Goal: Information Seeking & Learning: Learn about a topic

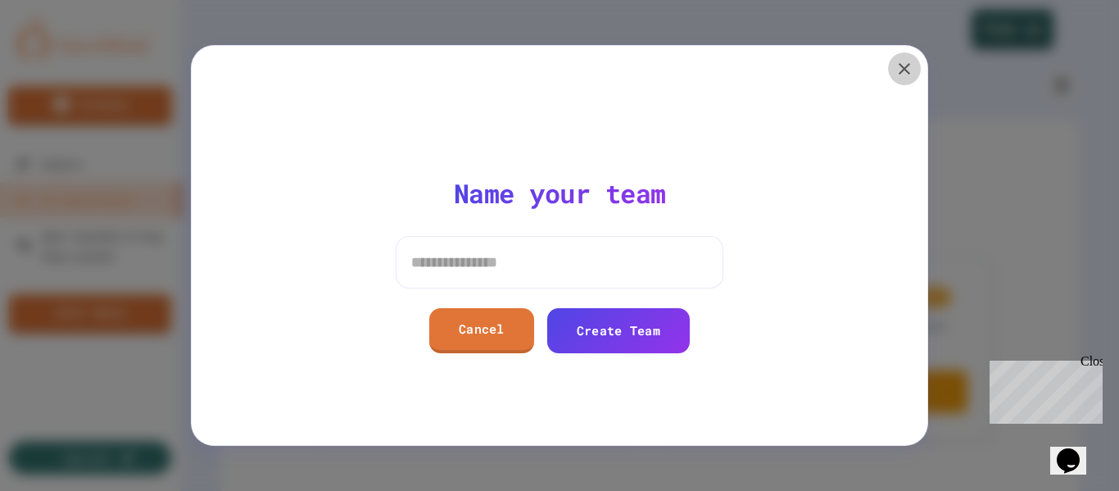
click at [905, 66] on icon "button" at bounding box center [905, 69] width 20 height 20
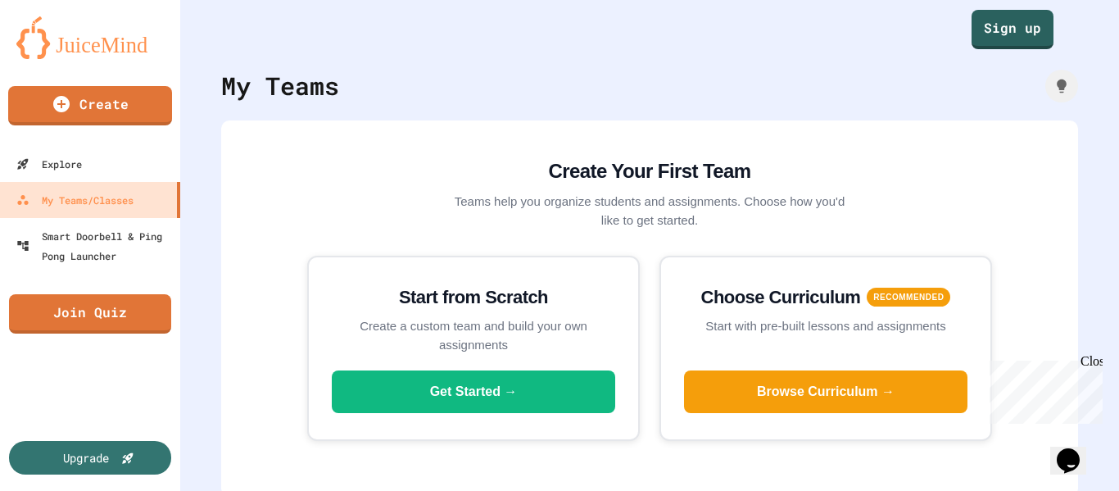
scroll to position [18, 0]
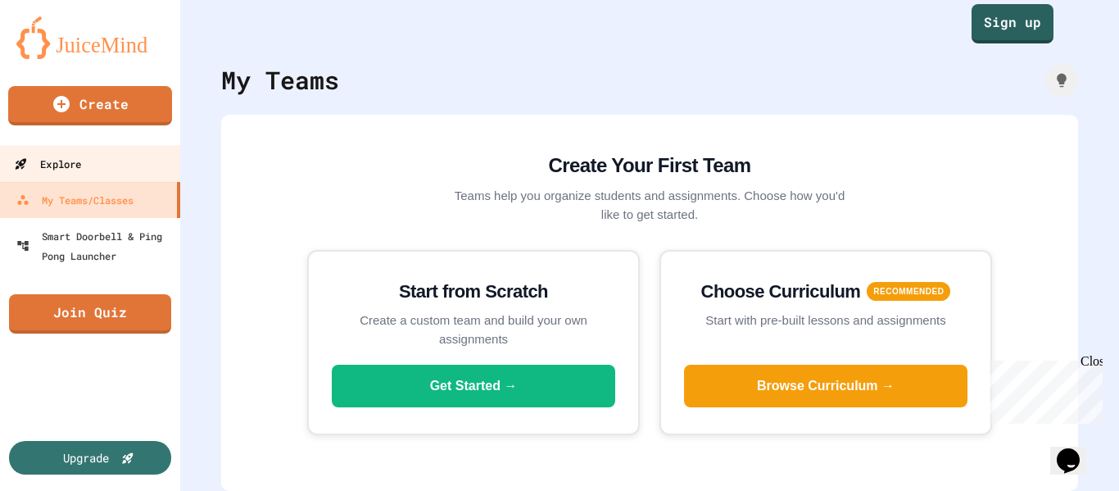
click at [67, 165] on div "Explore" at bounding box center [47, 164] width 67 height 20
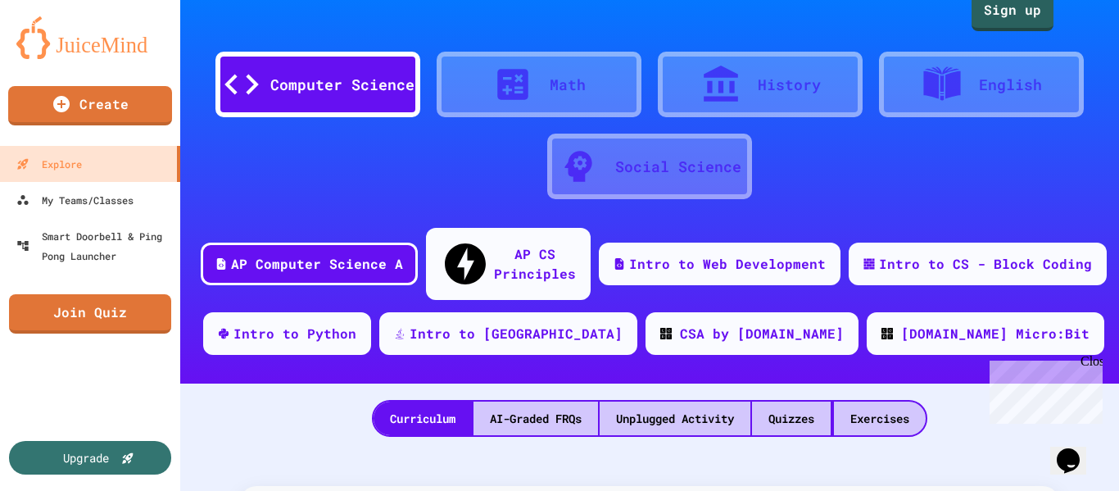
click at [322, 75] on div "Computer Science" at bounding box center [342, 85] width 144 height 22
click at [884, 252] on div "Intro to CS - Block Coding" at bounding box center [986, 262] width 220 height 20
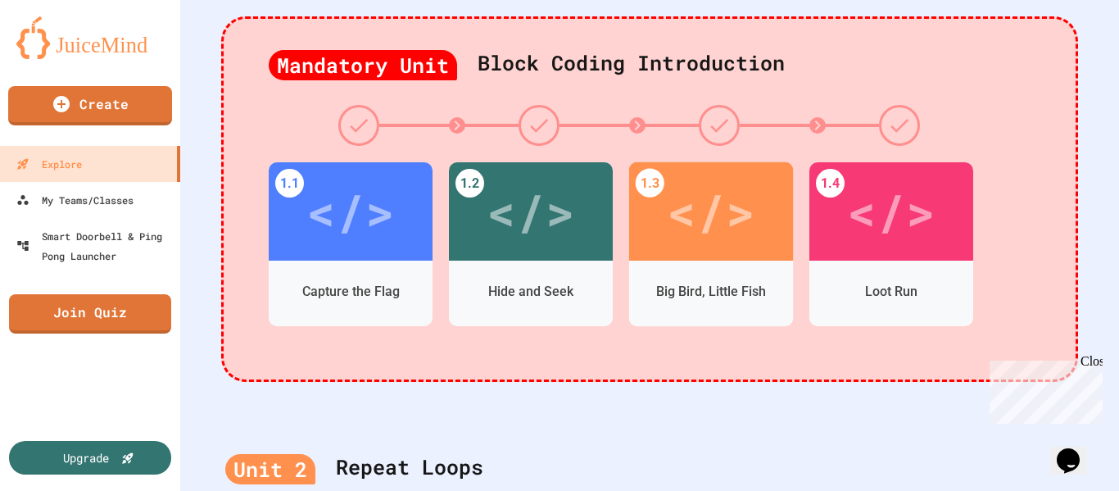
scroll to position [428, 0]
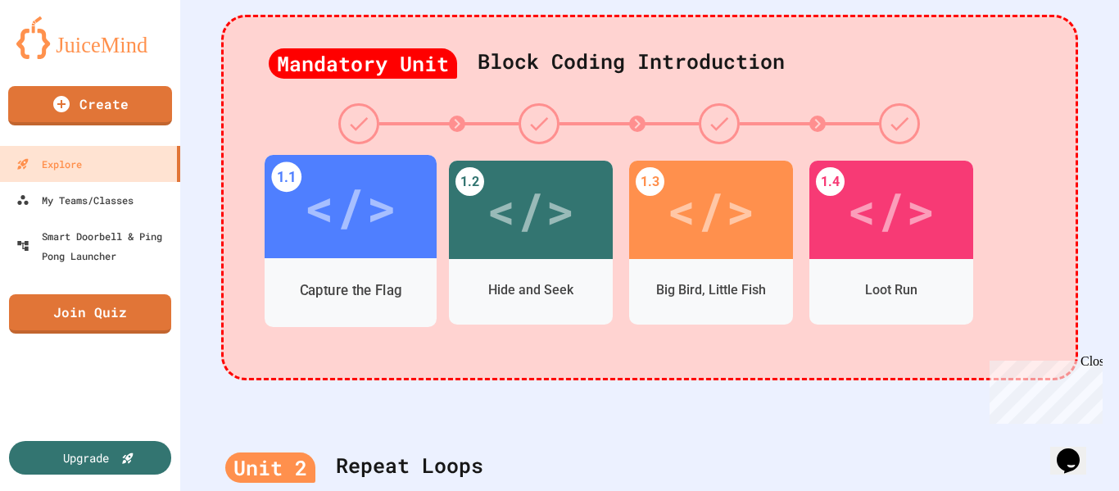
click at [354, 216] on div "</>" at bounding box center [351, 206] width 172 height 103
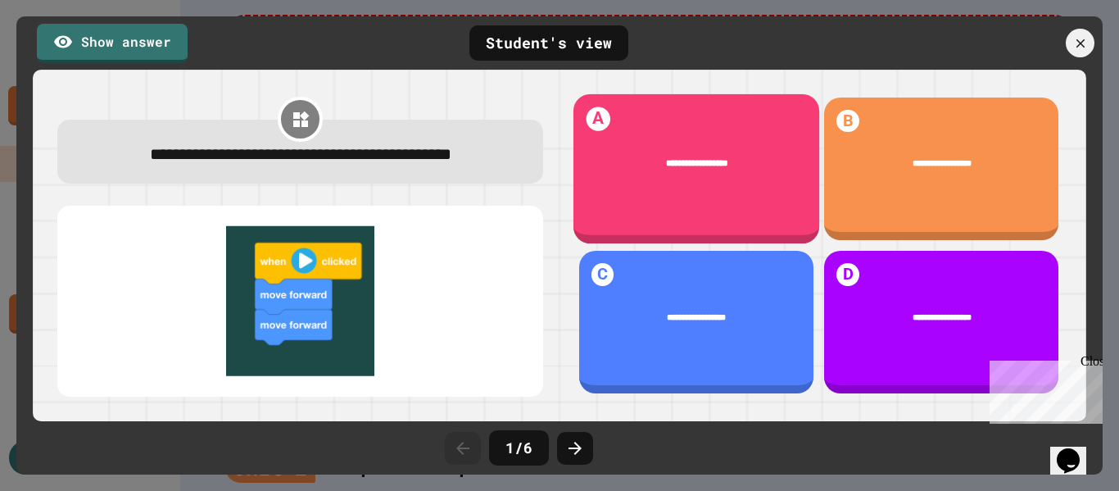
click at [736, 161] on div "**********" at bounding box center [696, 164] width 209 height 15
click at [678, 161] on span "**********" at bounding box center [696, 163] width 62 height 9
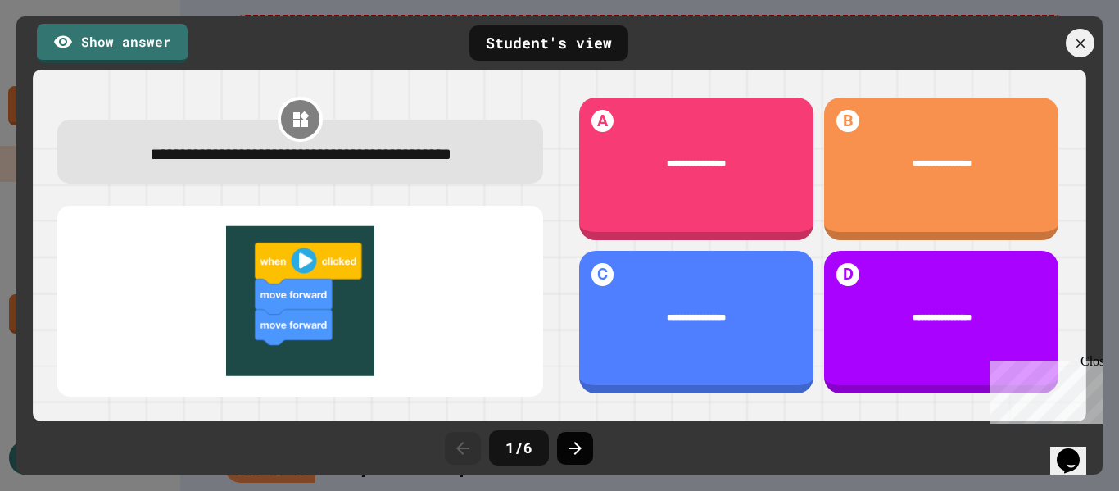
click at [579, 452] on icon at bounding box center [575, 448] width 20 height 20
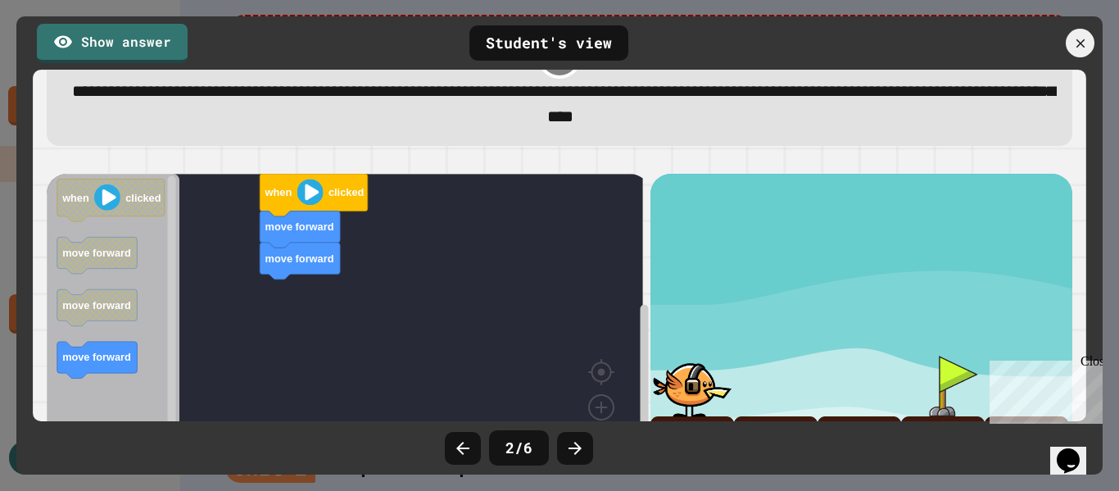
scroll to position [128, 0]
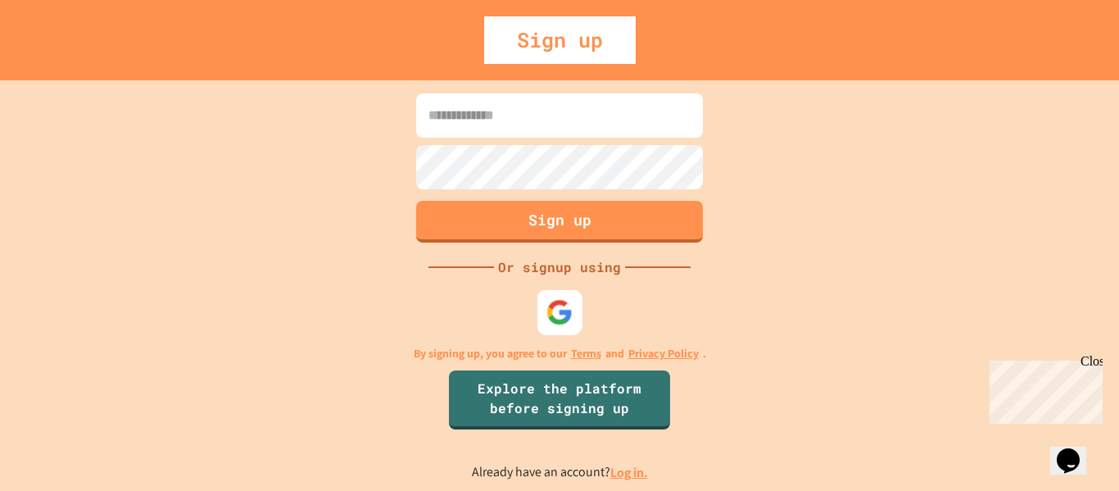
click at [574, 318] on div at bounding box center [559, 311] width 45 height 45
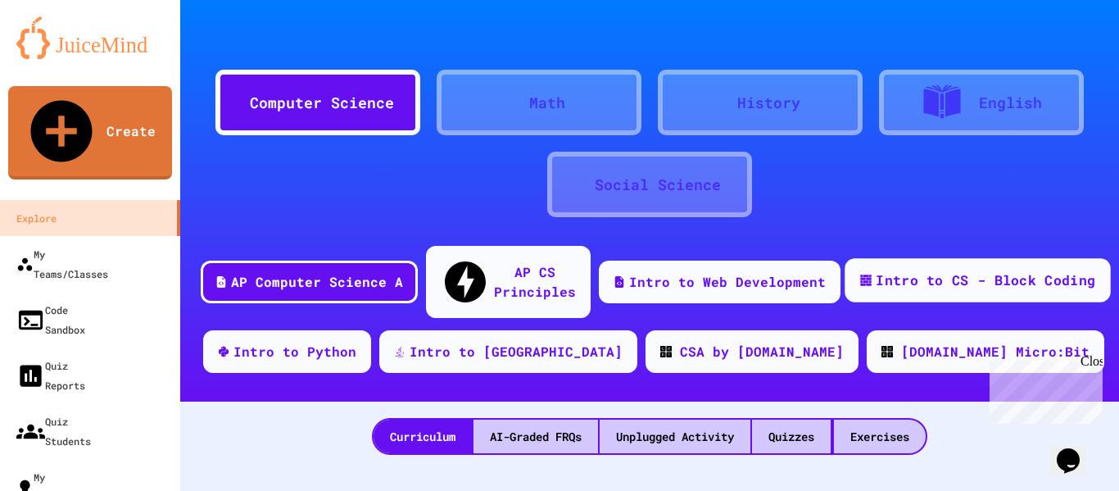
click at [1003, 270] on div "Intro to CS - Block Coding" at bounding box center [986, 280] width 220 height 20
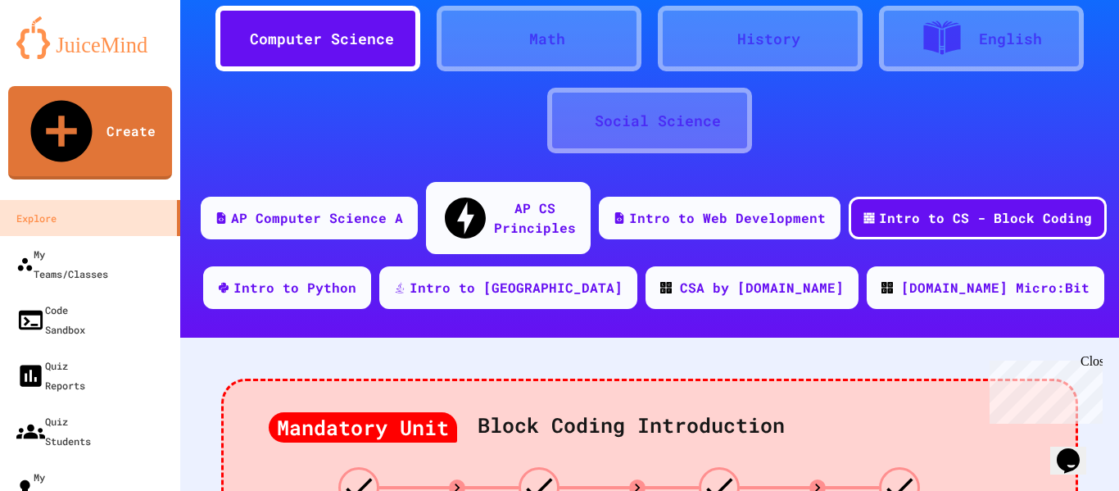
scroll to position [328, 0]
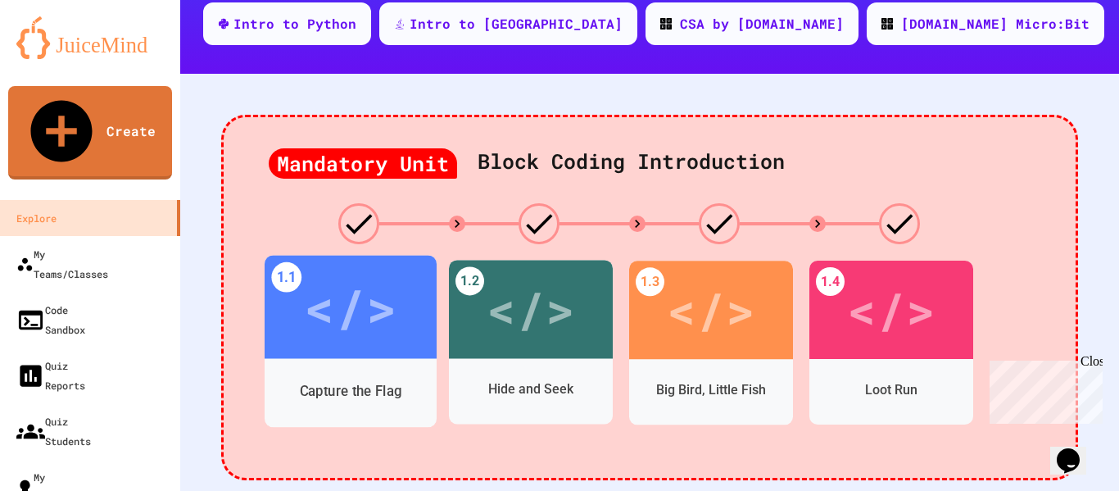
click at [379, 295] on div "</>" at bounding box center [350, 307] width 93 height 78
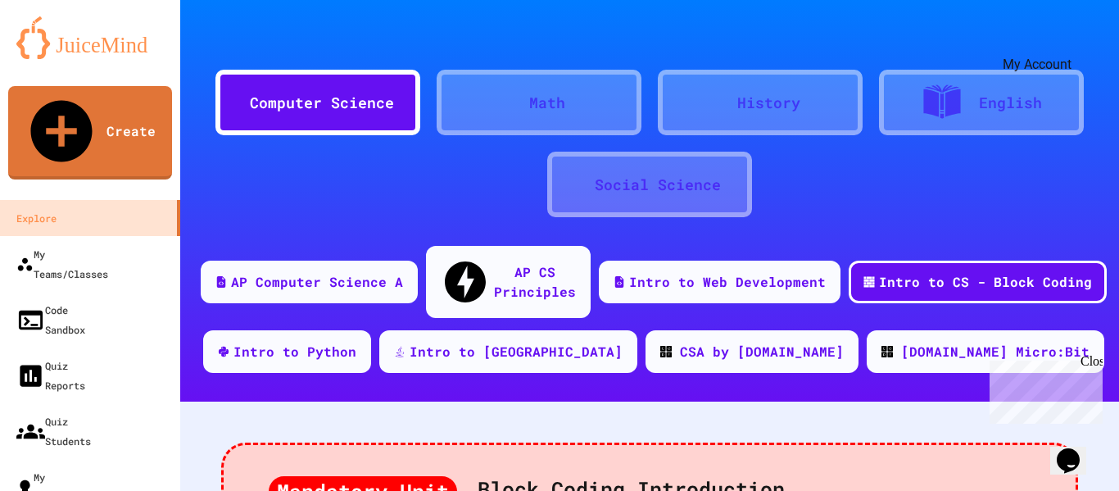
click at [1070, 40] on icon "My Account" at bounding box center [1070, 40] width 0 height 0
click at [98, 490] on div at bounding box center [559, 491] width 1119 height 0
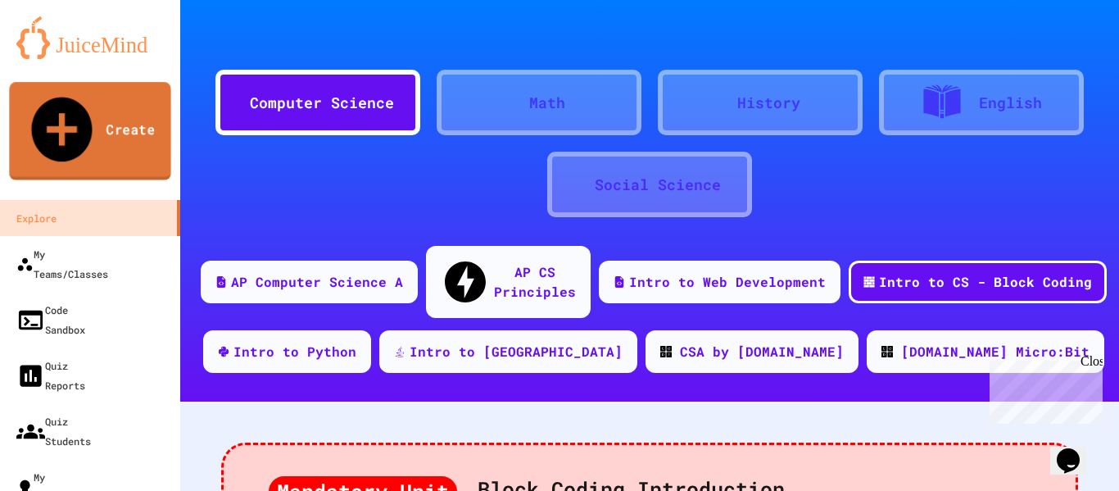
click at [81, 101] on link "Create" at bounding box center [89, 131] width 161 height 98
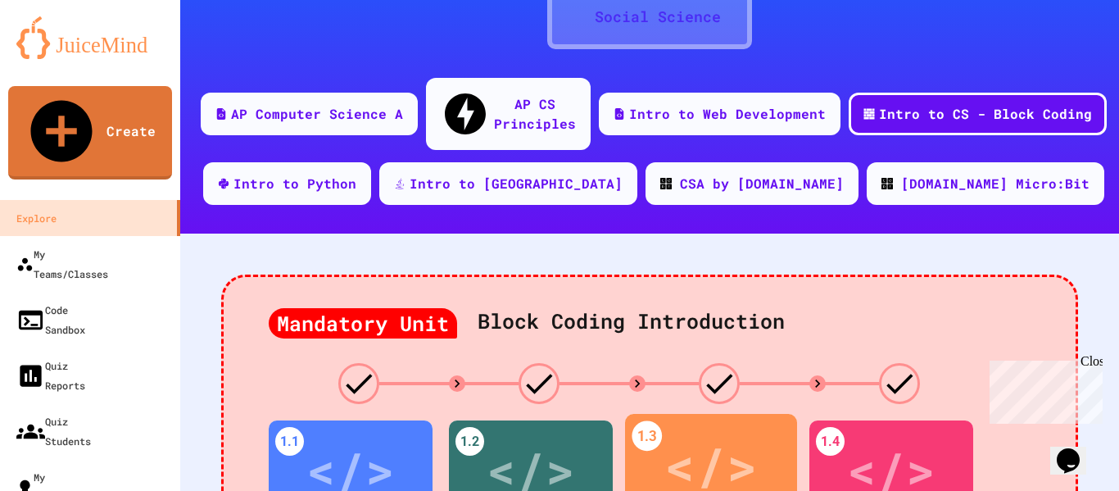
scroll to position [164, 0]
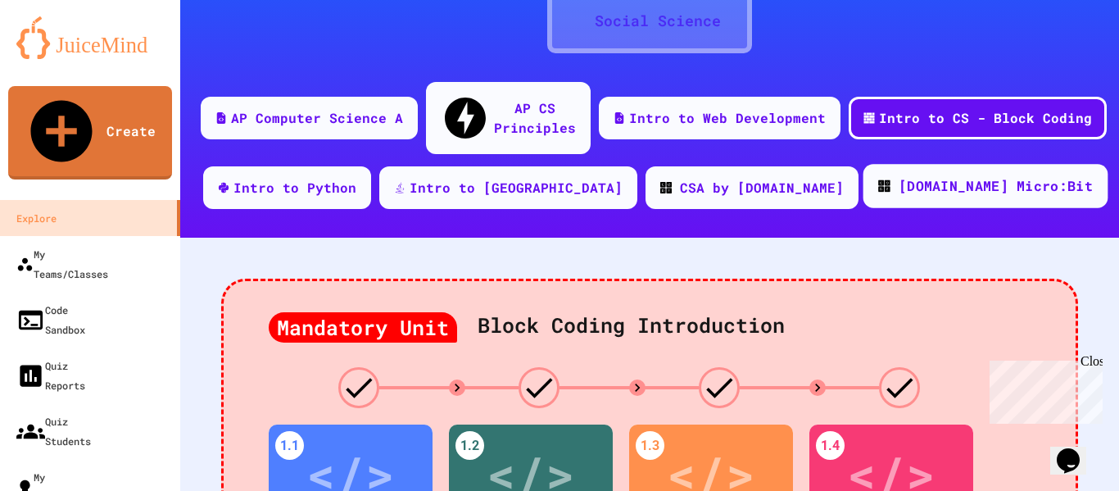
click at [899, 176] on div "[DOMAIN_NAME] Micro:Bit" at bounding box center [996, 186] width 194 height 20
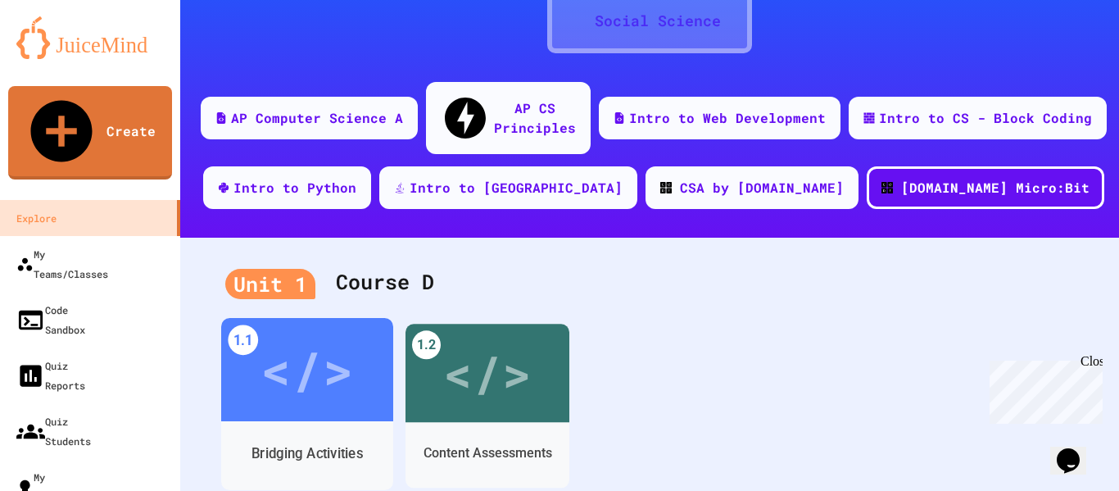
click at [311, 363] on div "</>" at bounding box center [307, 370] width 93 height 78
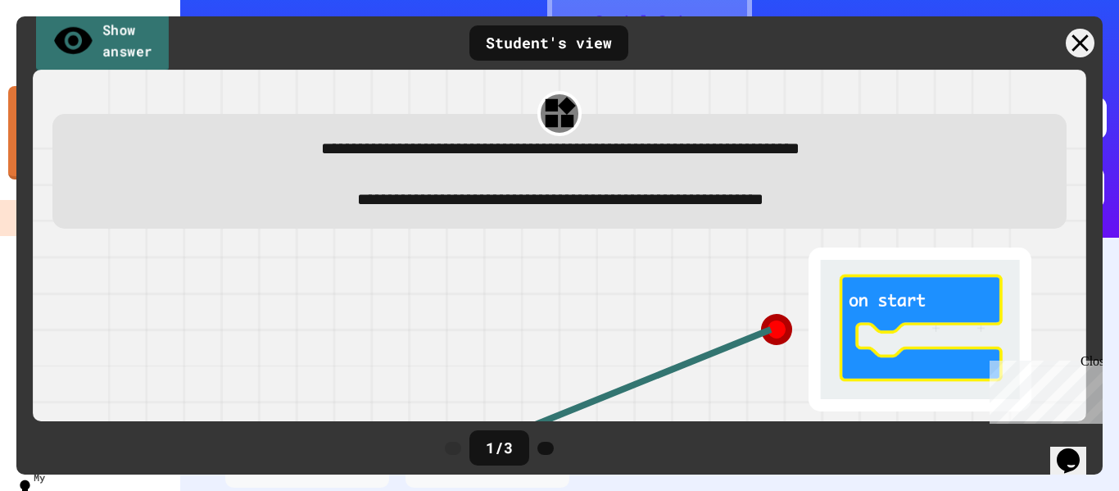
click at [111, 29] on link "Show answer" at bounding box center [103, 42] width 134 height 64
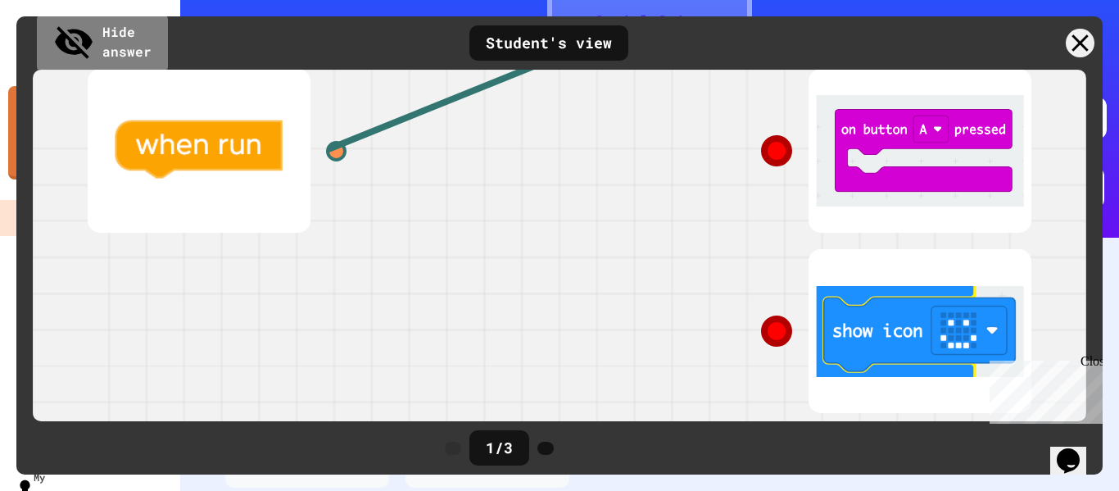
scroll to position [375, 0]
click at [118, 43] on link "Hide answer" at bounding box center [103, 42] width 130 height 64
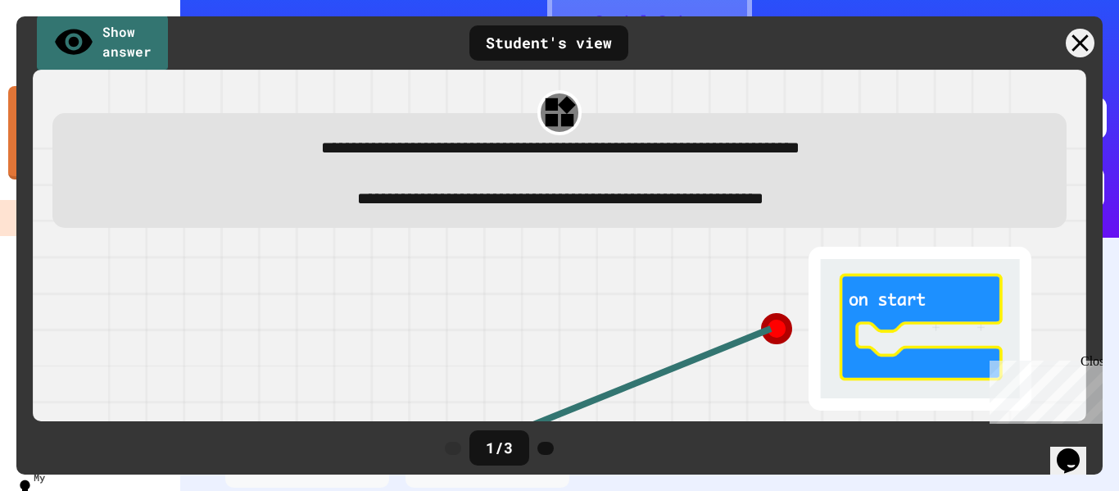
scroll to position [0, 0]
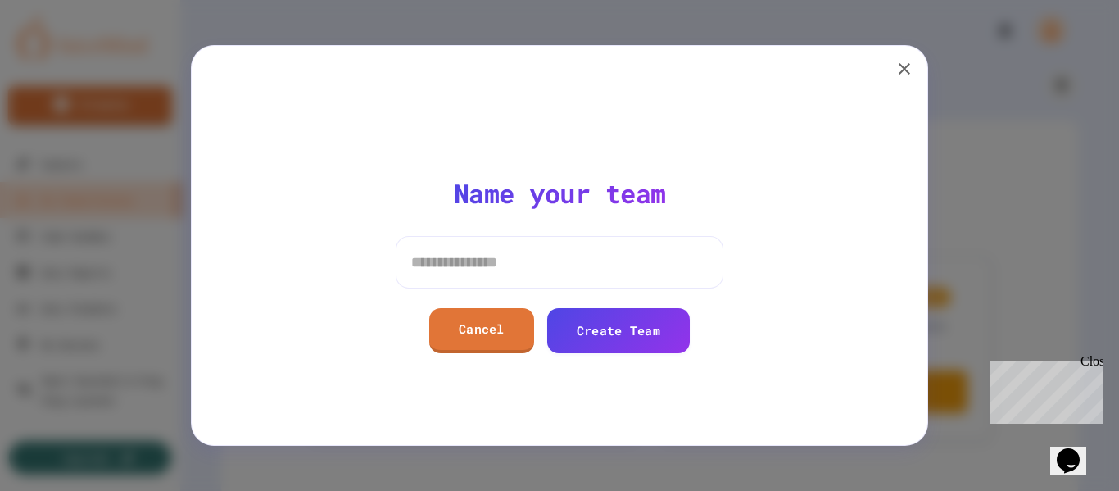
click at [897, 60] on icon "button" at bounding box center [905, 69] width 20 height 20
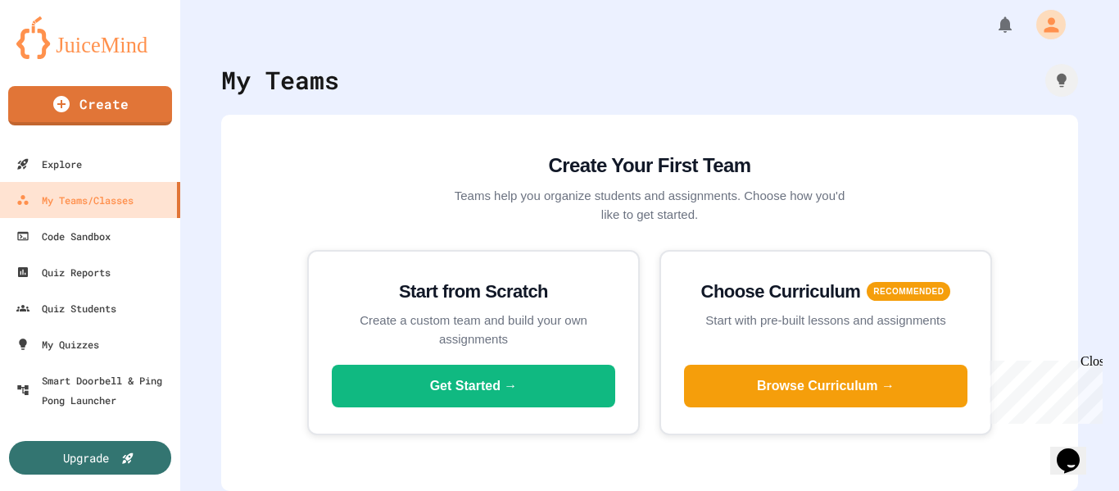
scroll to position [18, 0]
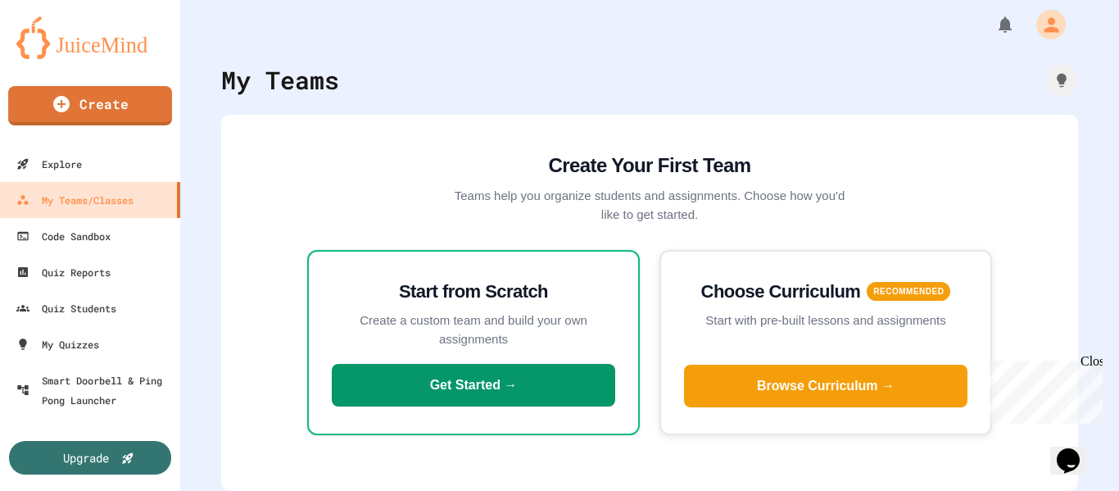
click at [431, 365] on button "Get Started →" at bounding box center [473, 385] width 283 height 43
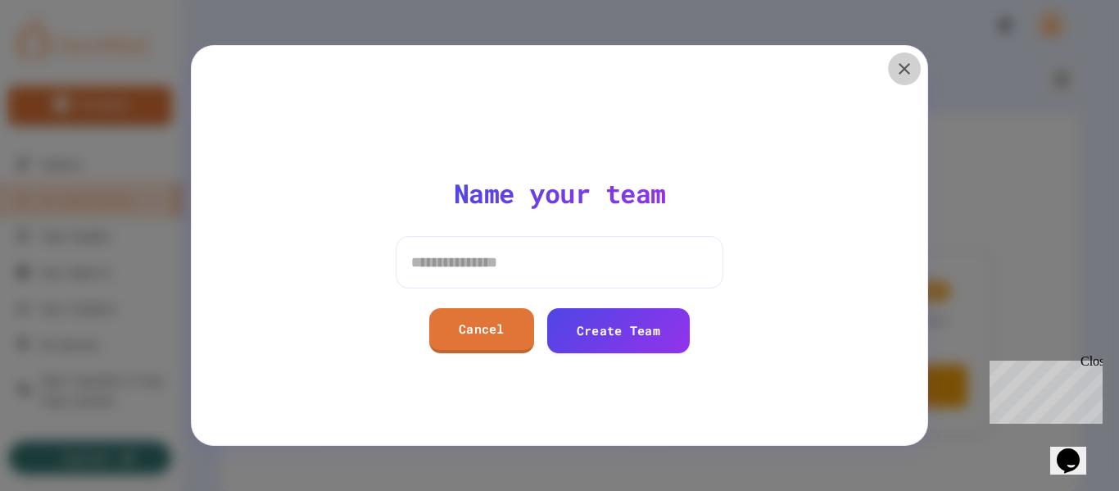
click at [913, 64] on icon "button" at bounding box center [905, 69] width 20 height 20
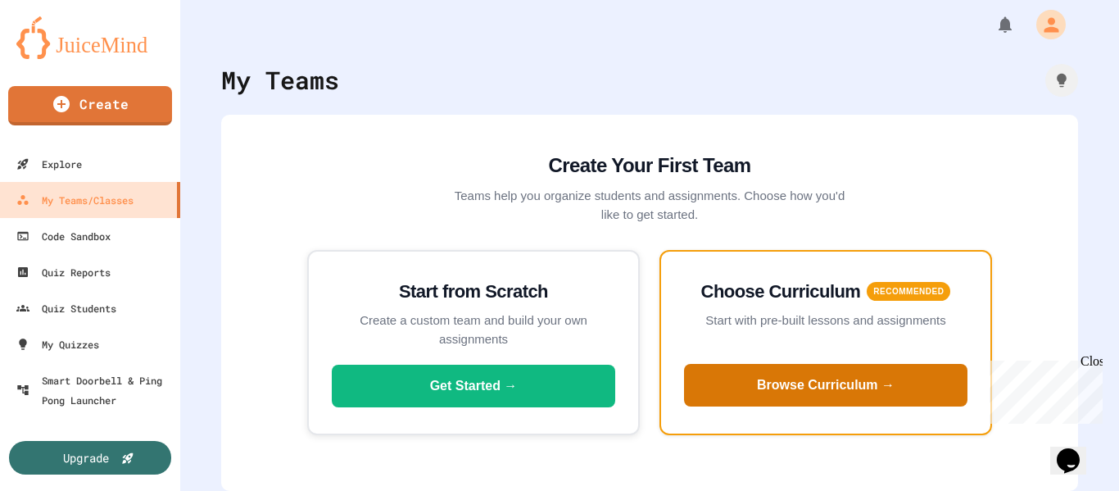
click at [832, 385] on button "Browse Curriculum →" at bounding box center [825, 385] width 283 height 43
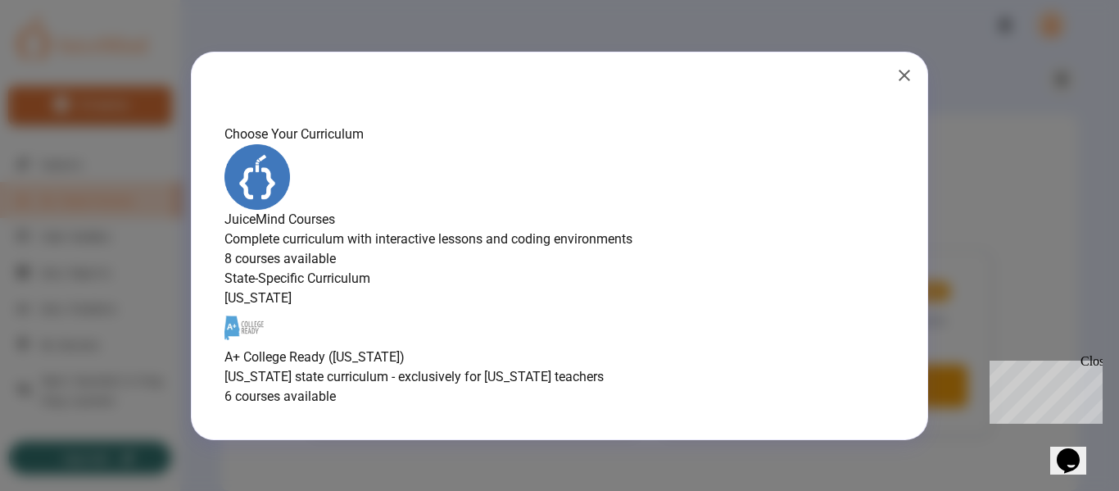
scroll to position [209, 0]
click at [480, 401] on p "6 courses available" at bounding box center [559, 397] width 670 height 20
click at [572, 347] on h6 "A+ College Ready ([US_STATE])" at bounding box center [559, 357] width 670 height 20
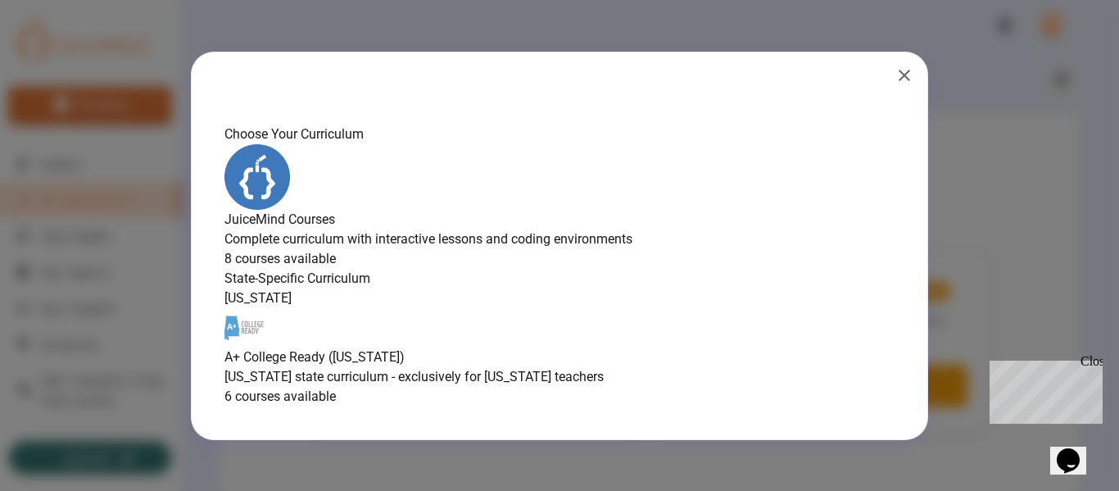
scroll to position [0, 0]
click at [909, 66] on icon "button" at bounding box center [905, 76] width 20 height 20
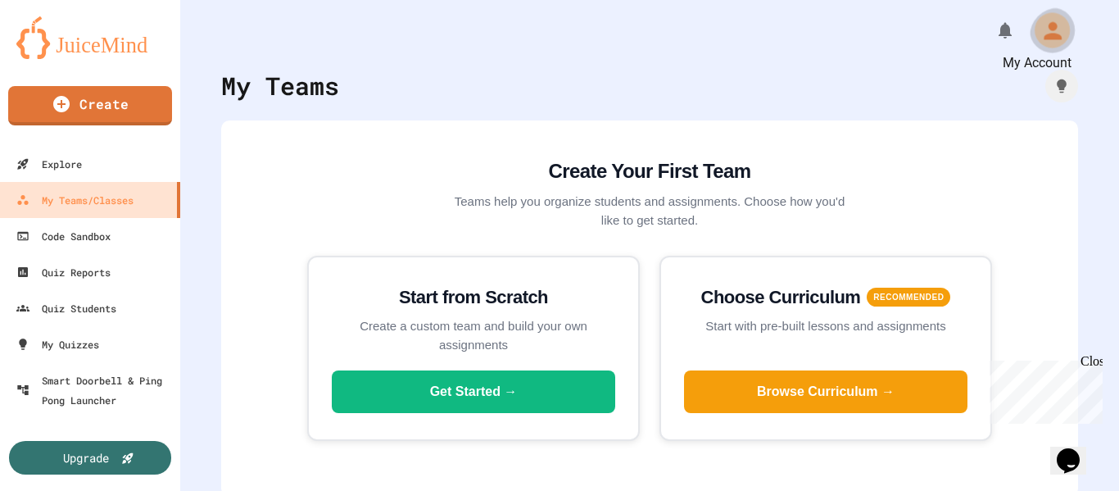
click at [1044, 36] on icon "My Account" at bounding box center [1053, 30] width 18 height 18
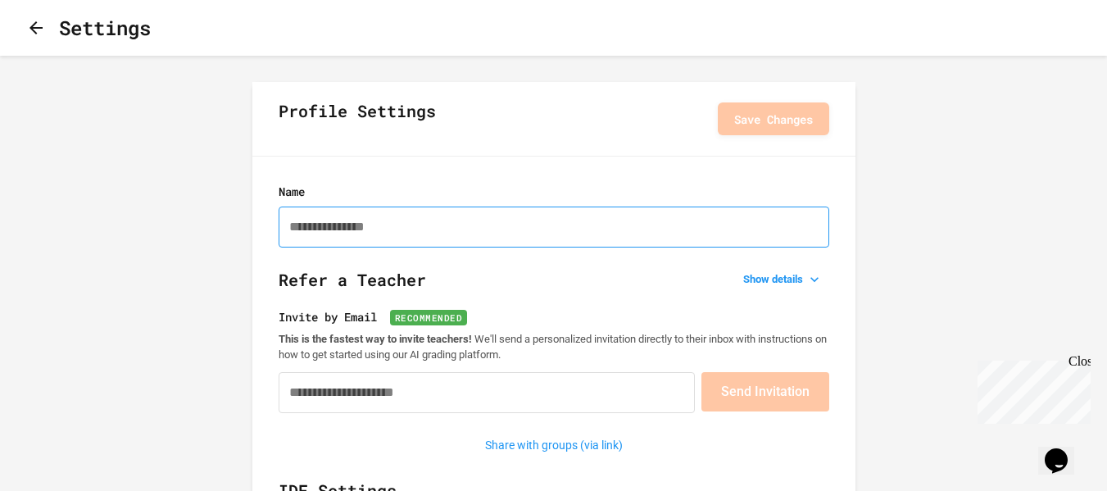
click at [374, 237] on input "Name" at bounding box center [554, 226] width 551 height 41
type input "**********"
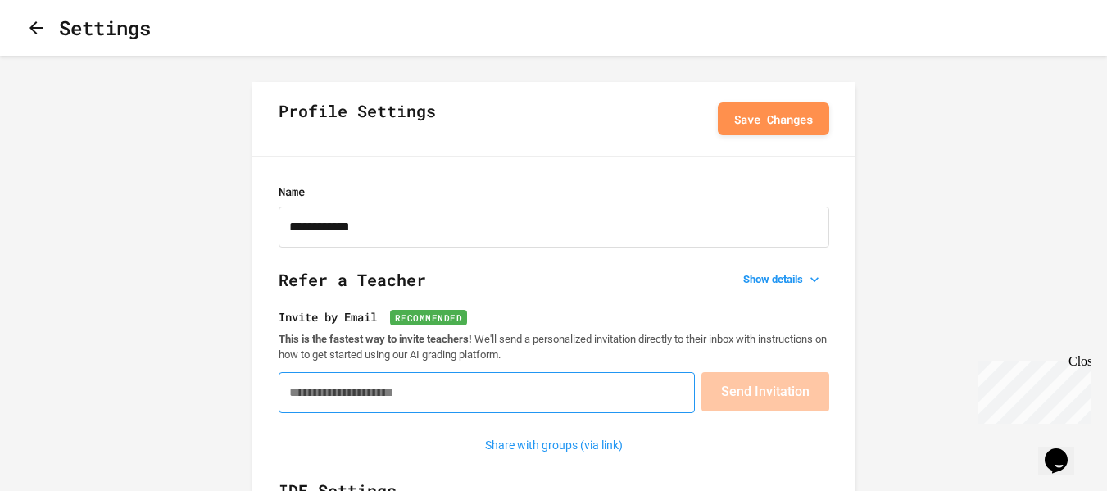
drag, startPoint x: 357, startPoint y: 398, endPoint x: 353, endPoint y: 406, distance: 8.4
click at [353, 406] on input "Invite by Email Recommended" at bounding box center [487, 392] width 416 height 41
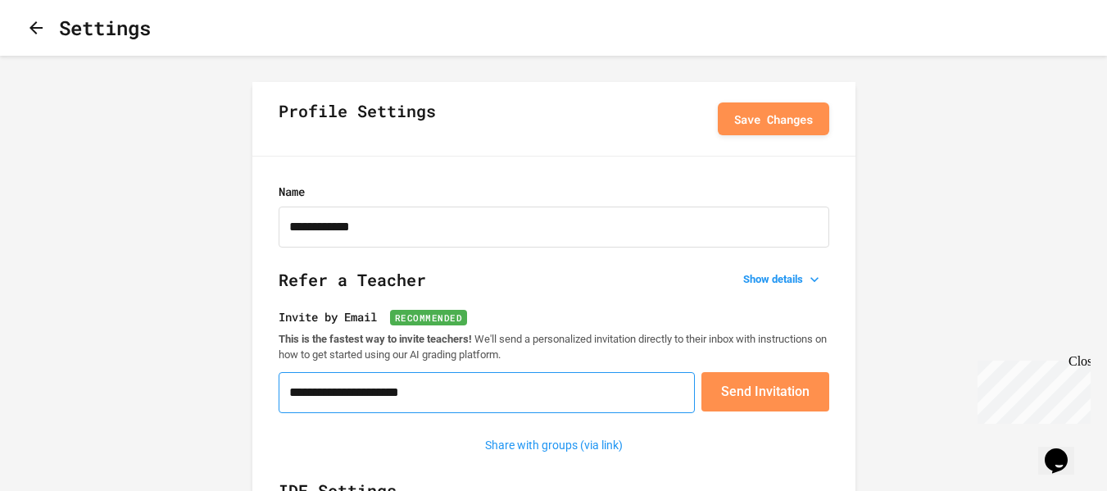
type input "**********"
click at [44, 27] on icon "button" at bounding box center [36, 28] width 20 height 20
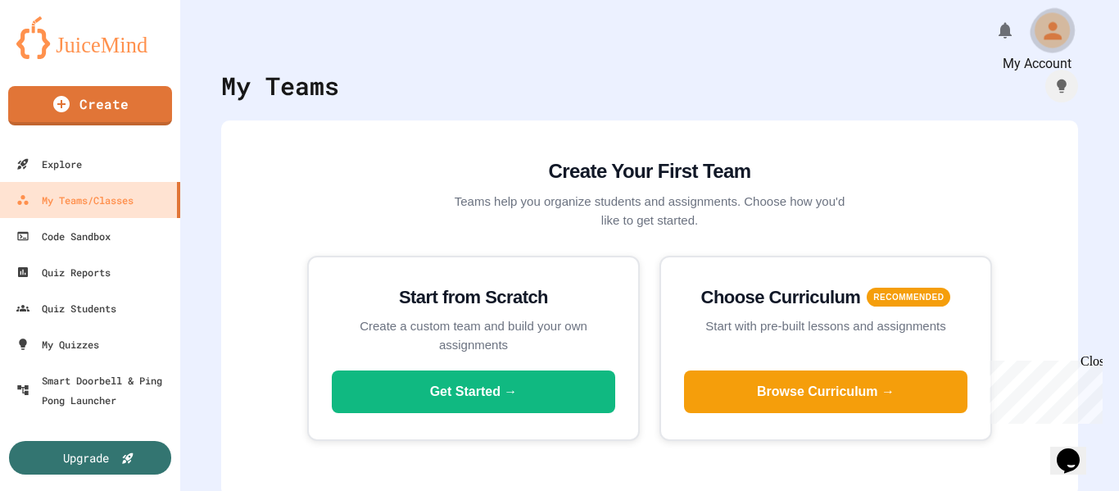
click at [1039, 26] on icon "My Account" at bounding box center [1052, 30] width 26 height 26
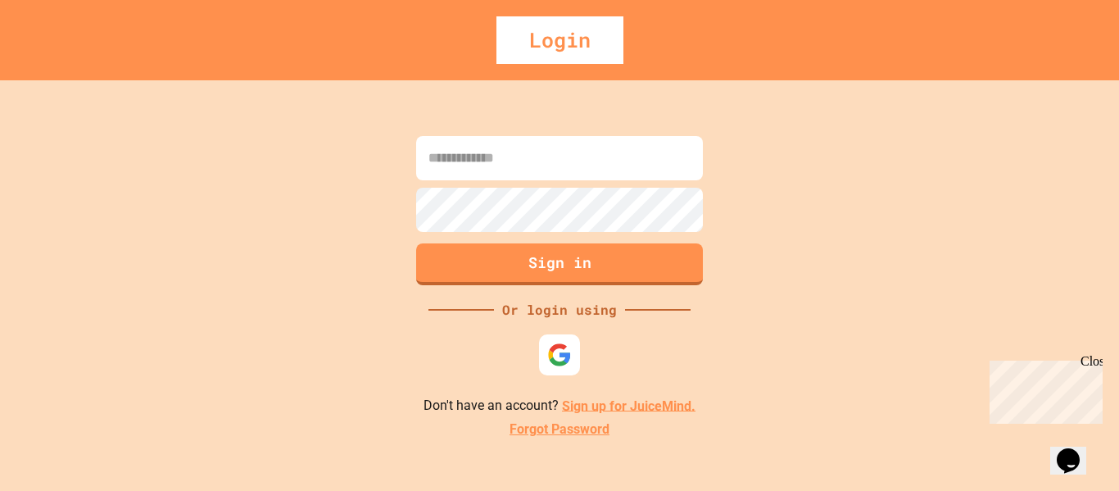
click at [517, 151] on input at bounding box center [559, 158] width 287 height 44
type input "**********"
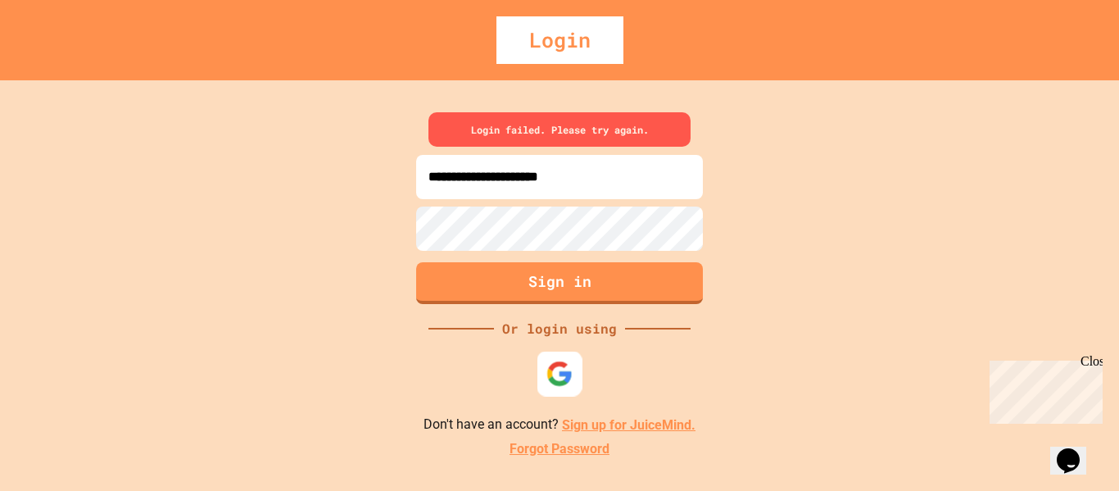
click at [553, 378] on img at bounding box center [559, 373] width 27 height 27
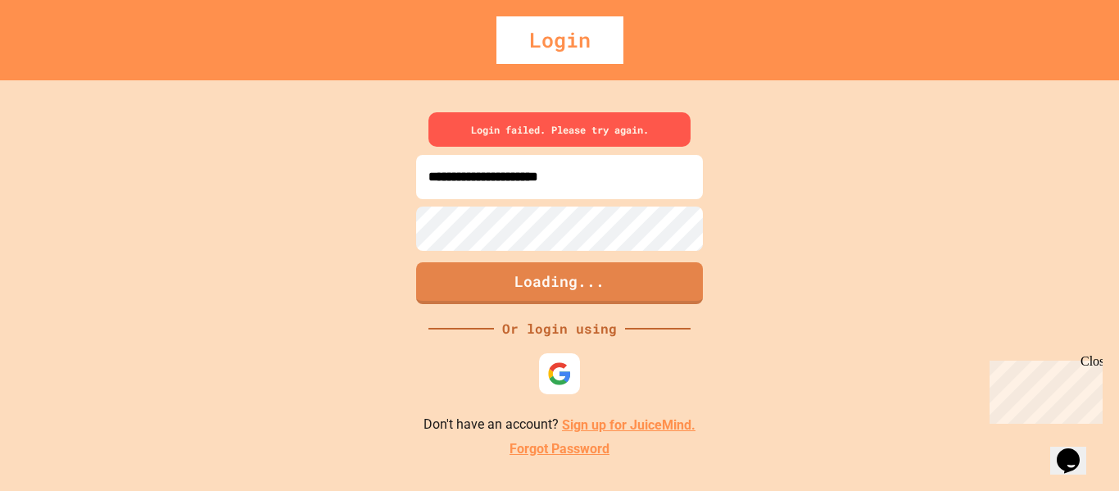
click at [606, 424] on link "Sign up for JuiceMind." at bounding box center [629, 425] width 134 height 16
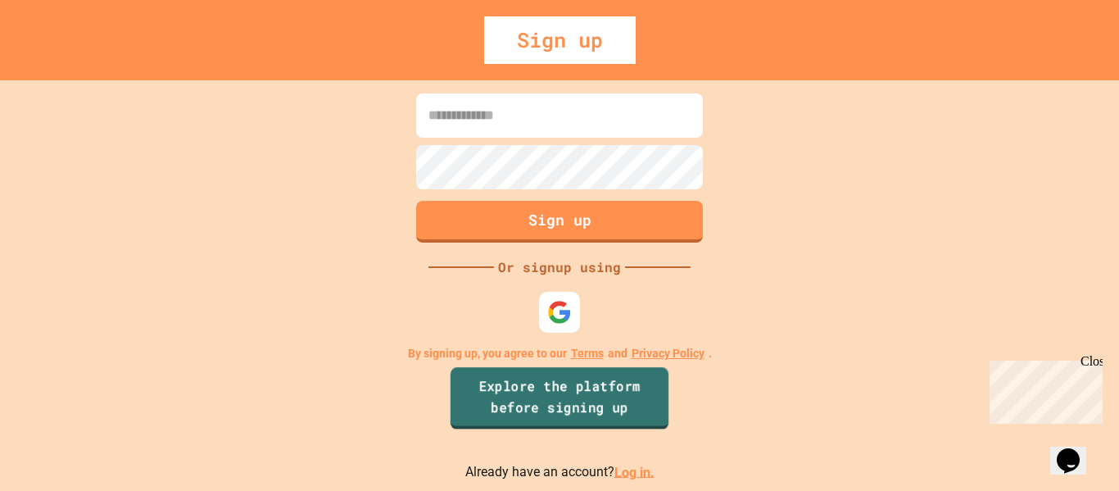
click at [569, 393] on link "Explore the platform before signing up" at bounding box center [560, 398] width 218 height 62
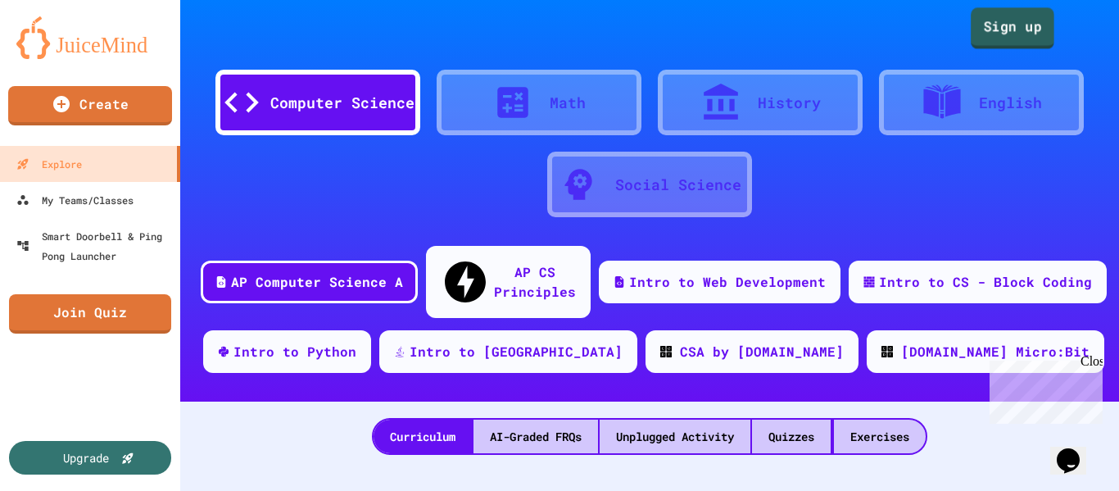
click at [977, 29] on link "Sign up" at bounding box center [1013, 27] width 84 height 41
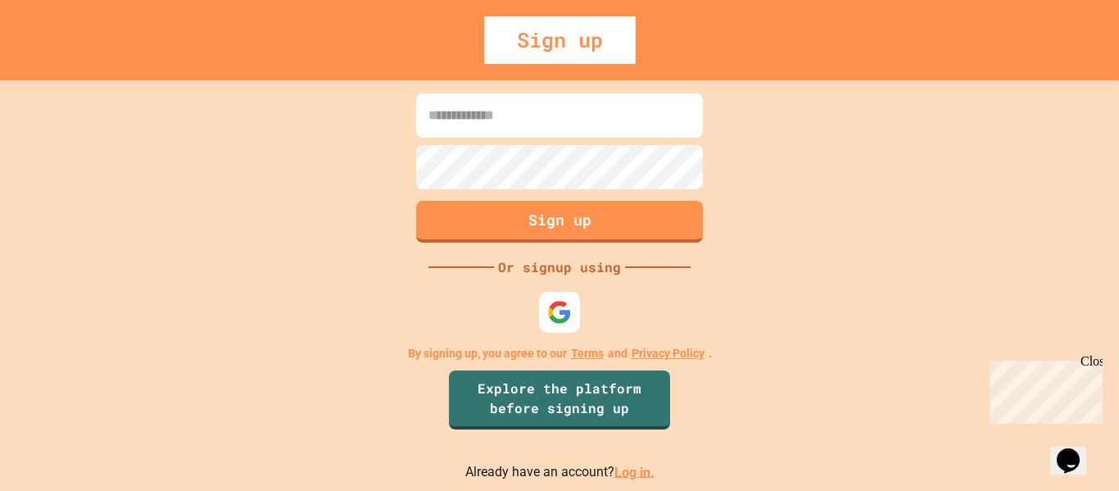
click at [545, 122] on input at bounding box center [559, 115] width 287 height 44
type input "**********"
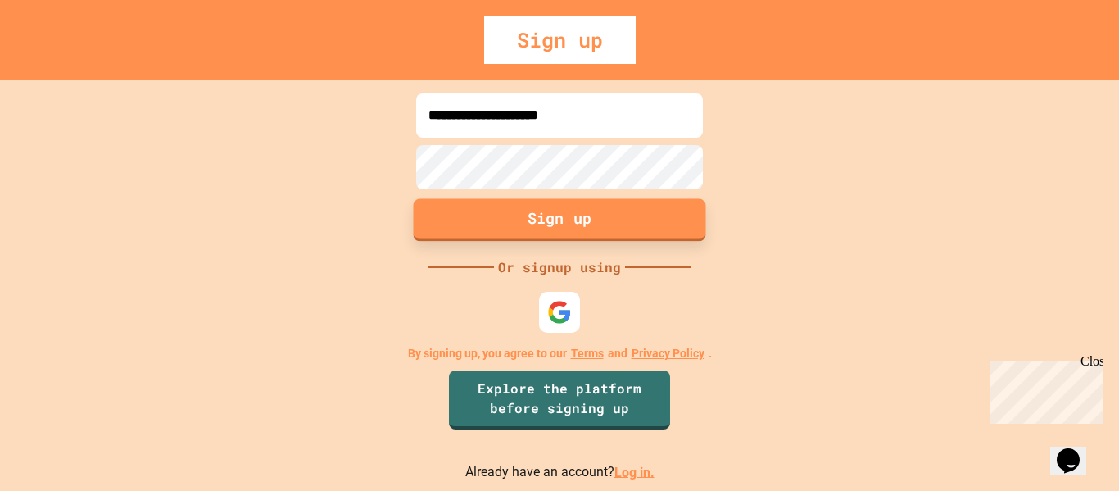
click at [565, 216] on button "Sign up" at bounding box center [560, 219] width 292 height 43
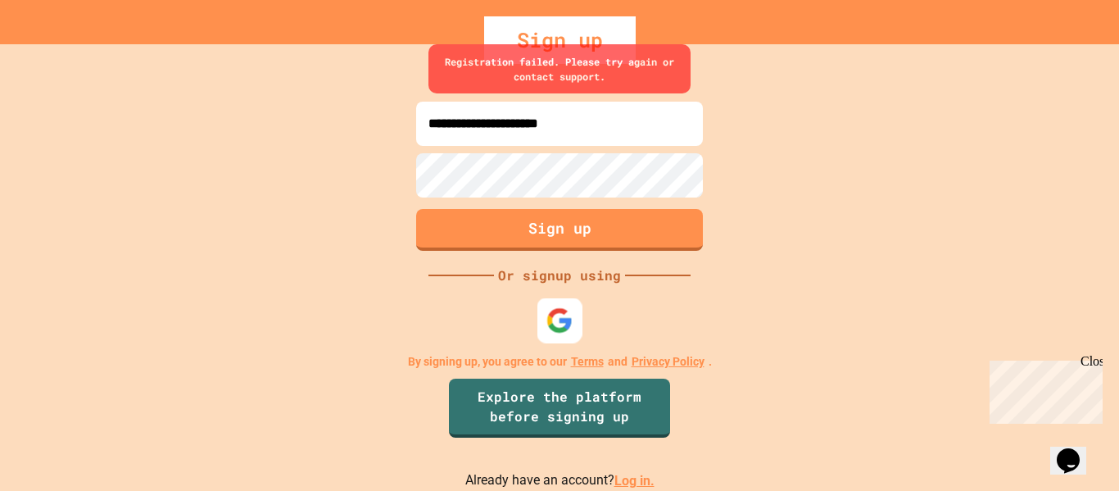
click at [577, 322] on div at bounding box center [559, 320] width 45 height 45
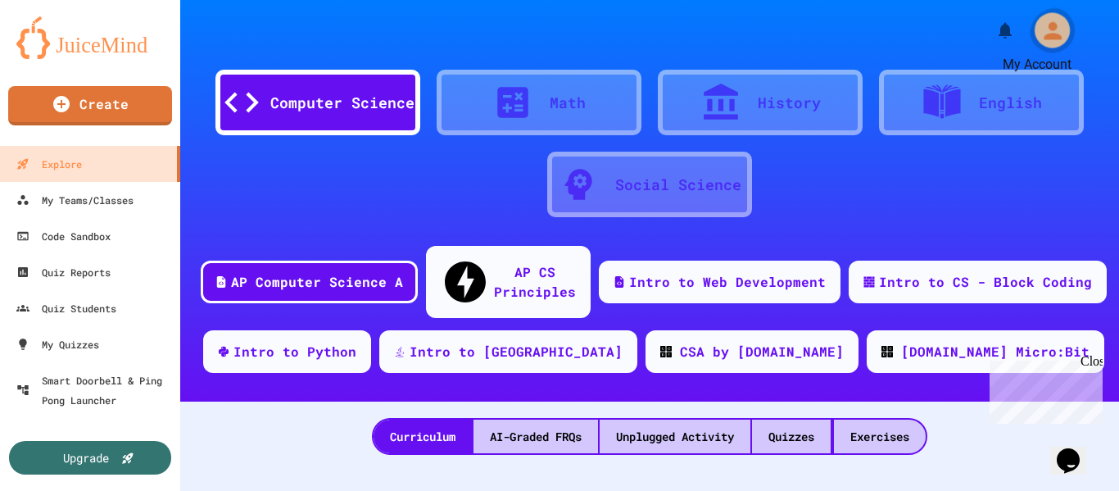
click at [1047, 35] on icon "My Account" at bounding box center [1053, 30] width 18 height 18
click at [762, 34] on div at bounding box center [559, 245] width 1119 height 491
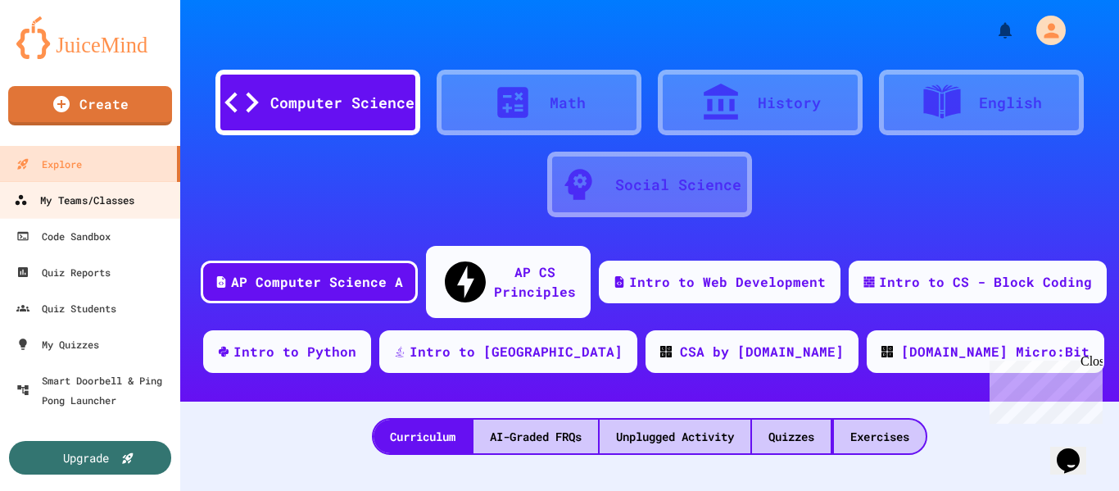
click at [94, 214] on link "My Teams/Classes" at bounding box center [91, 199] width 186 height 37
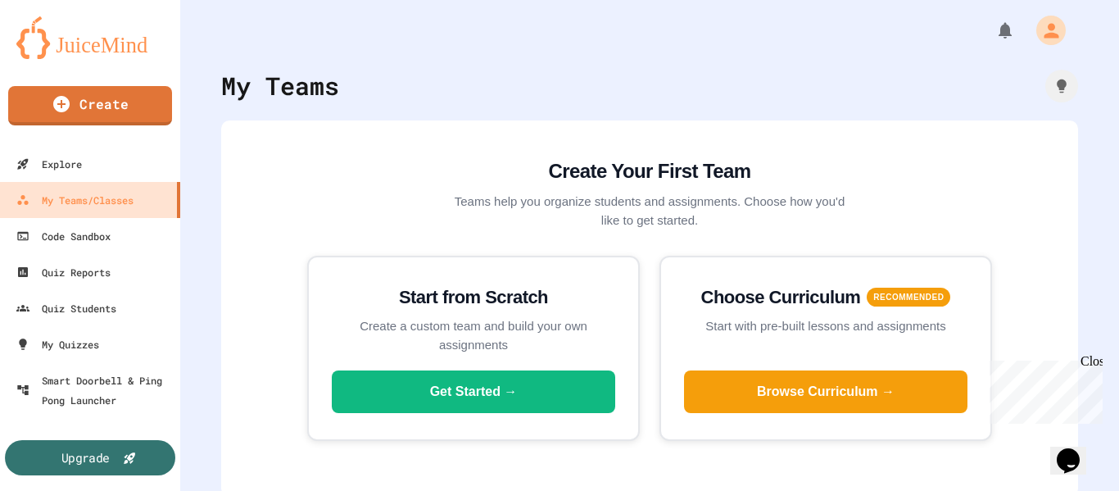
click at [110, 458] on div "Upgrade" at bounding box center [85, 457] width 48 height 18
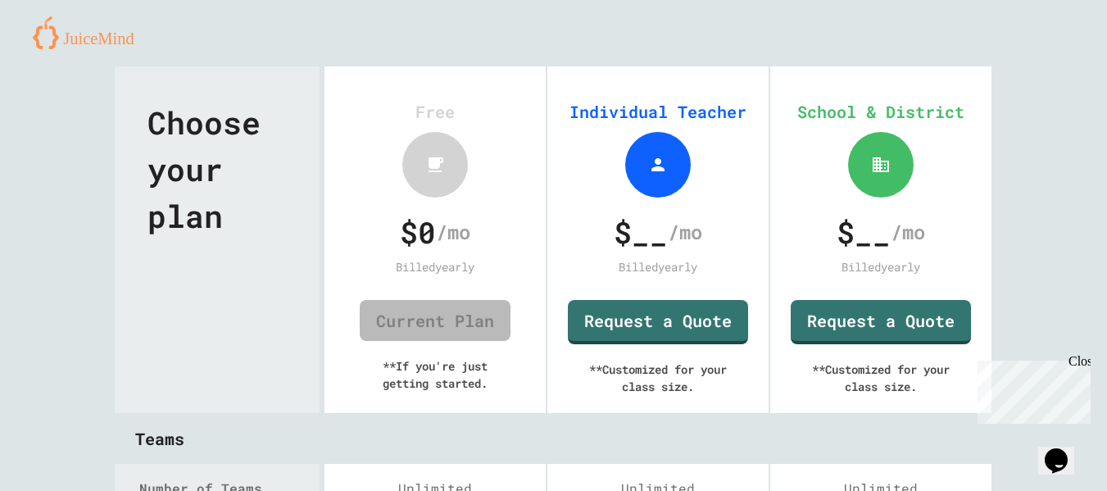
click at [417, 331] on link "Current Plan" at bounding box center [435, 320] width 151 height 41
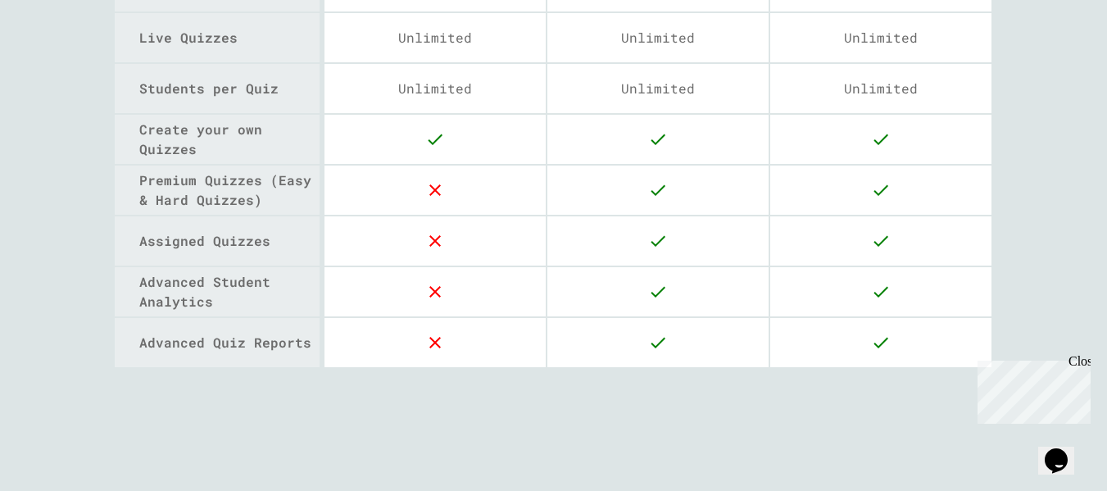
scroll to position [2453, 0]
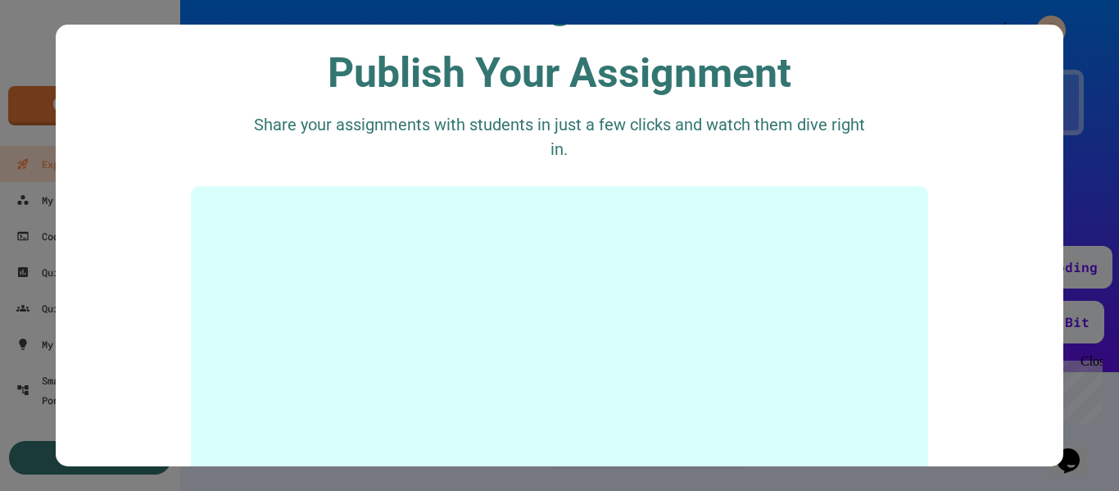
scroll to position [2622, 0]
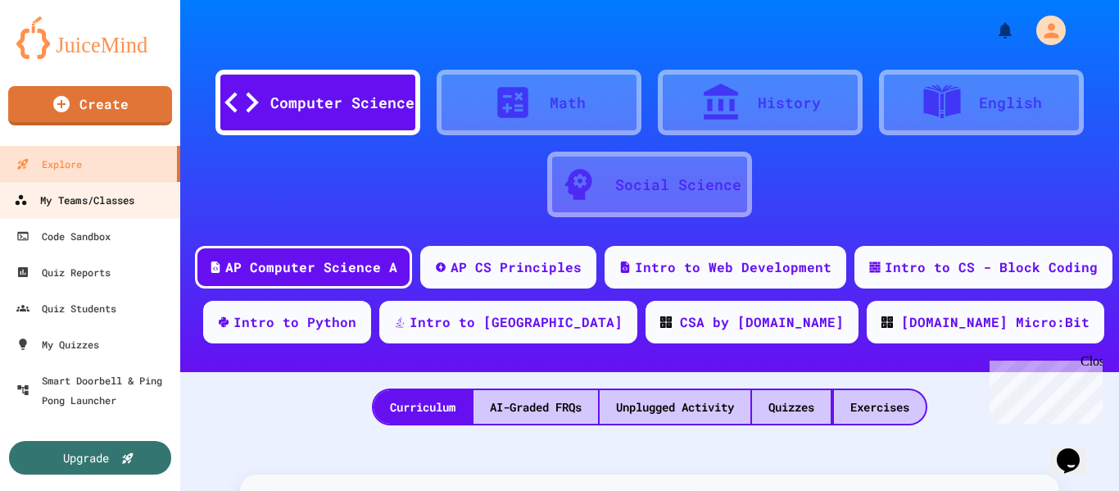
click at [79, 196] on div "My Teams/Classes" at bounding box center [74, 200] width 120 height 20
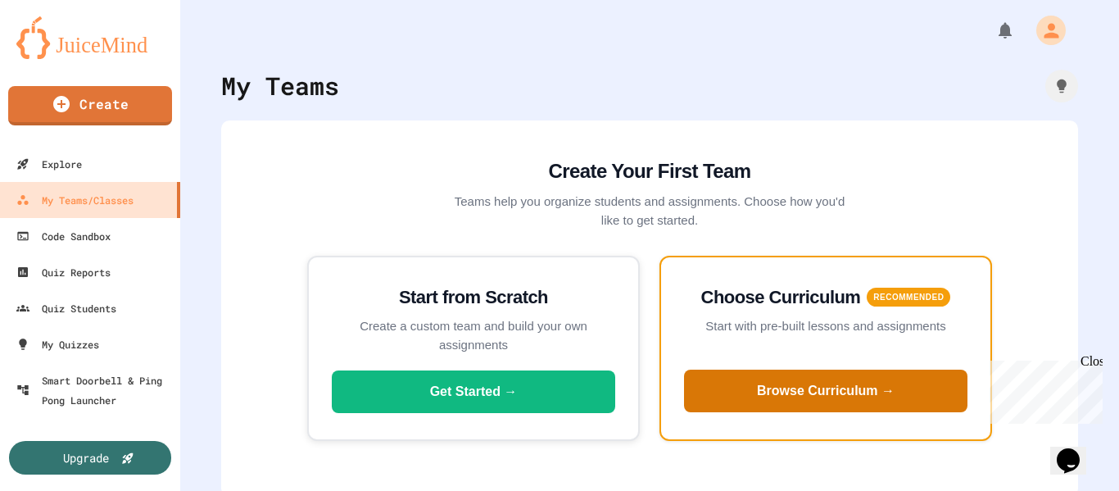
click at [812, 392] on button "Browse Curriculum →" at bounding box center [825, 391] width 283 height 43
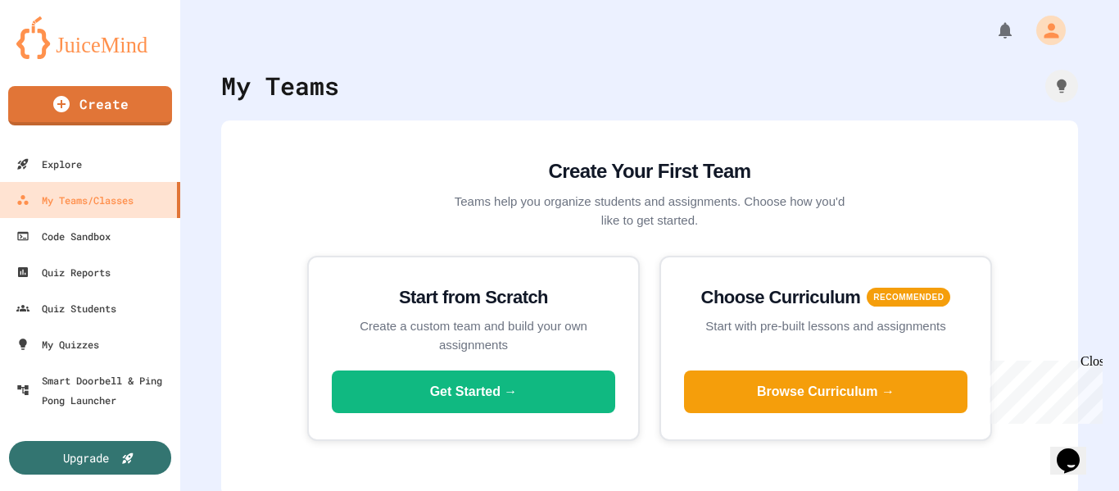
type input "**********"
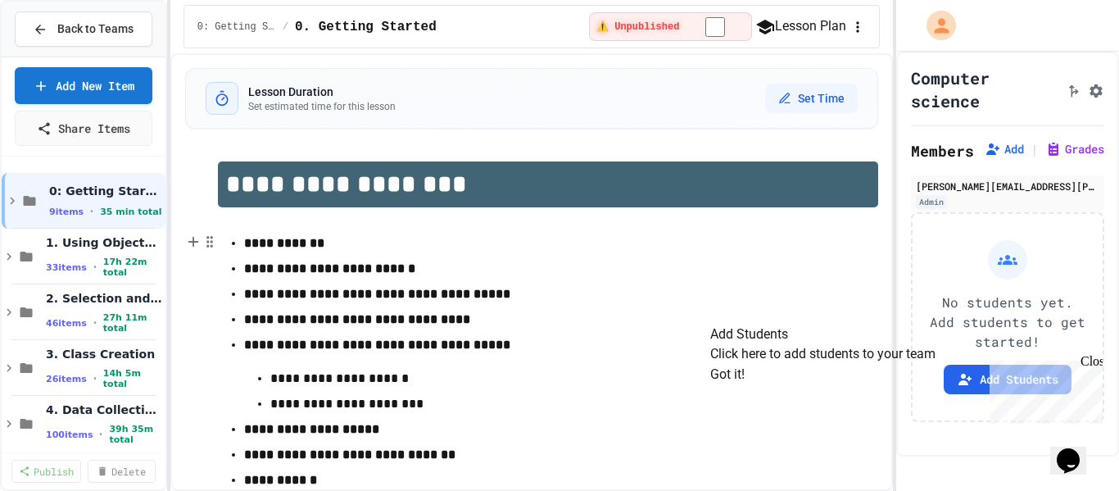
scroll to position [82, 0]
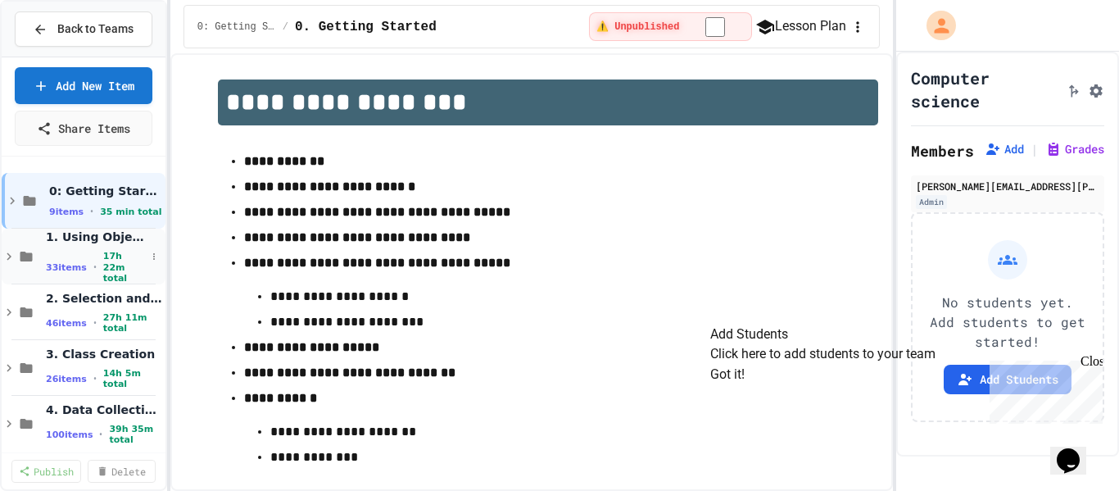
click at [114, 243] on span "1. Using Objects and Methods" at bounding box center [96, 236] width 100 height 15
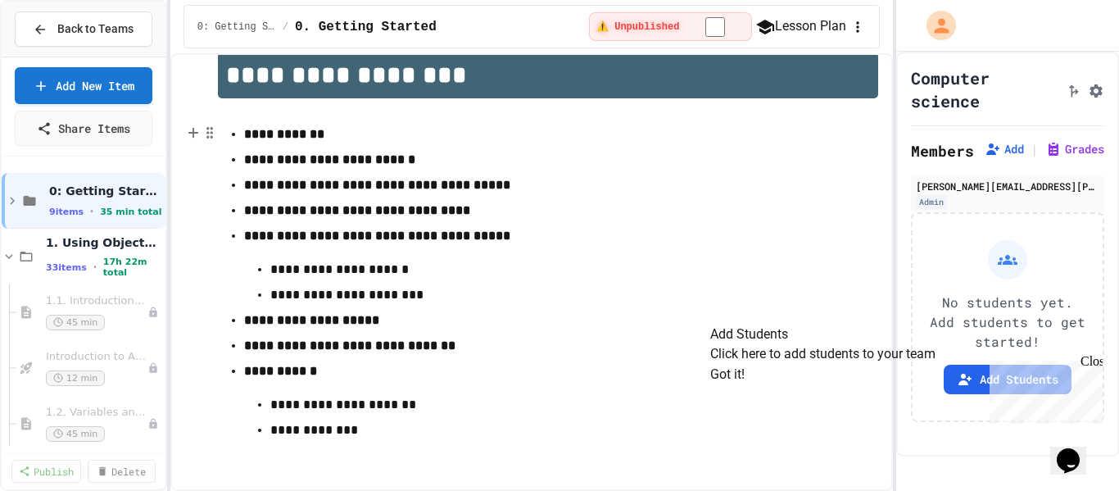
scroll to position [124, 0]
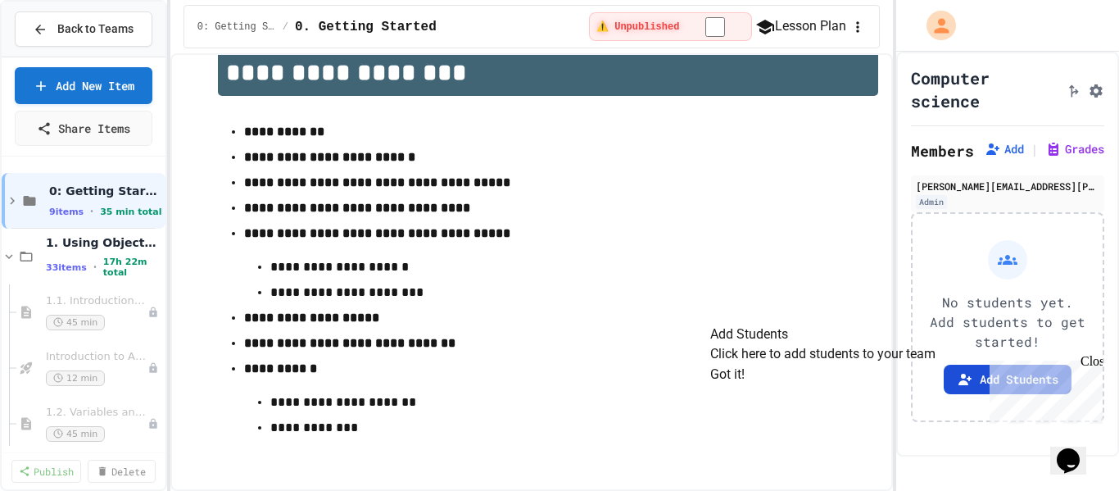
click at [959, 385] on icon at bounding box center [965, 379] width 13 height 11
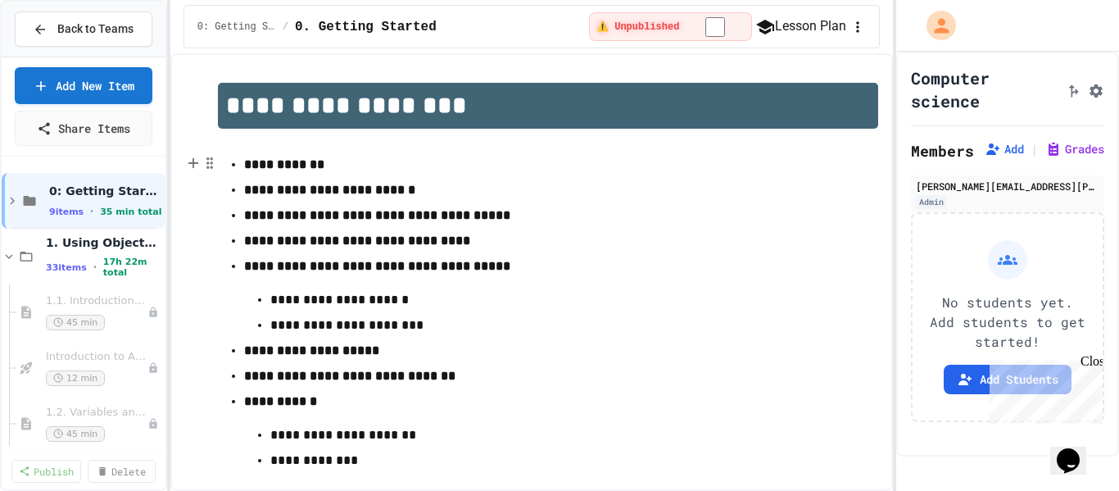
scroll to position [42, 0]
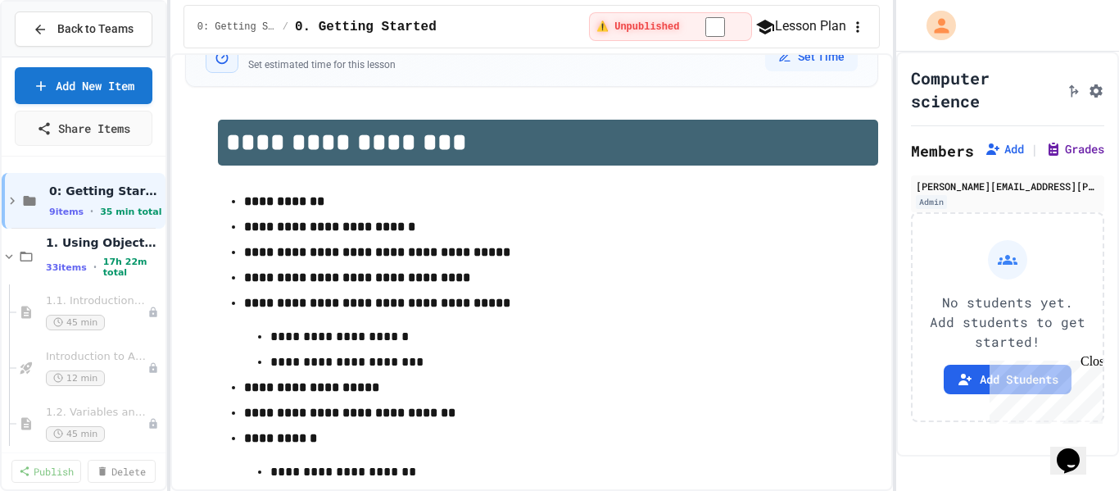
click at [1045, 157] on button "Grades" at bounding box center [1074, 149] width 59 height 16
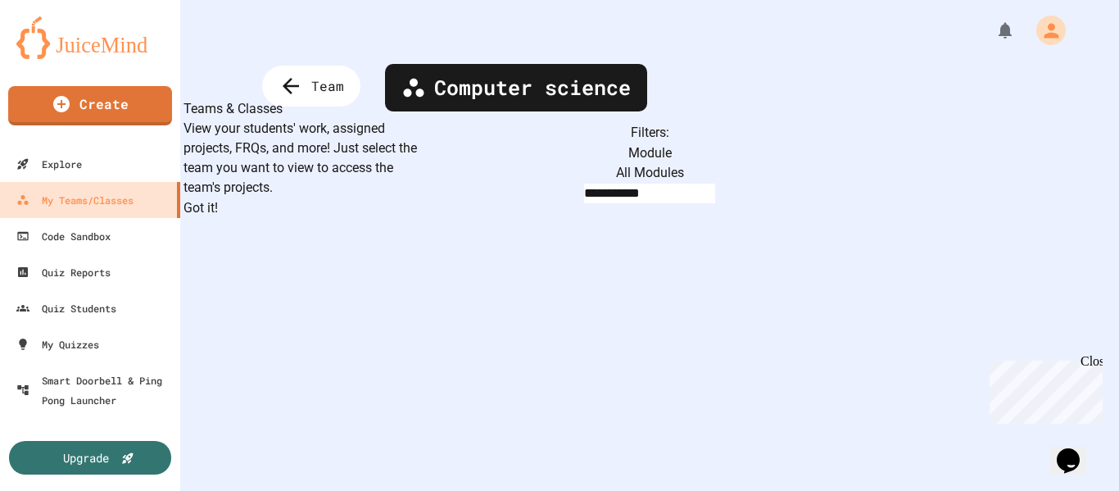
click at [623, 407] on div "**********" at bounding box center [649, 245] width 939 height 491
click at [218, 218] on button "Got it!" at bounding box center [201, 208] width 34 height 20
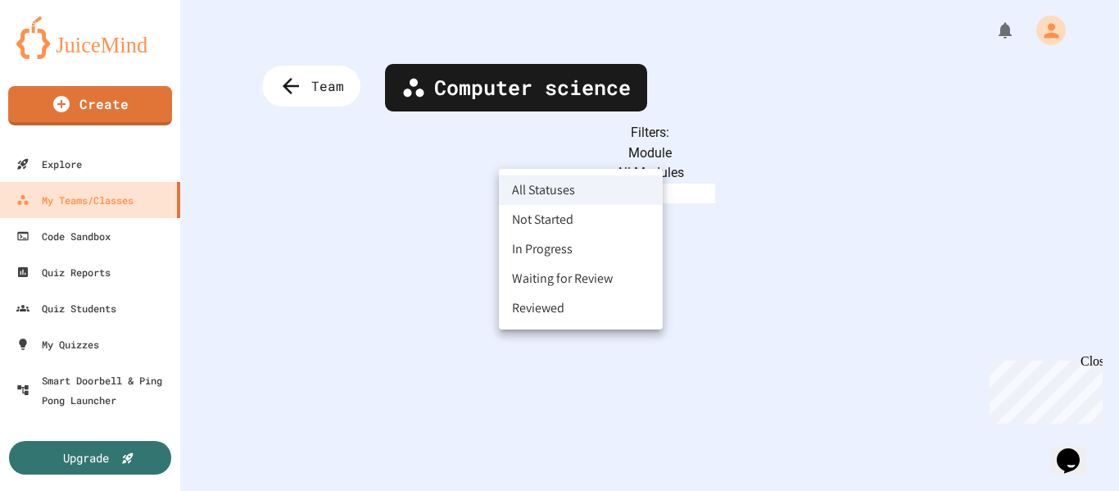
click at [637, 152] on body "**********" at bounding box center [559, 245] width 1119 height 491
click at [642, 151] on div at bounding box center [559, 245] width 1119 height 491
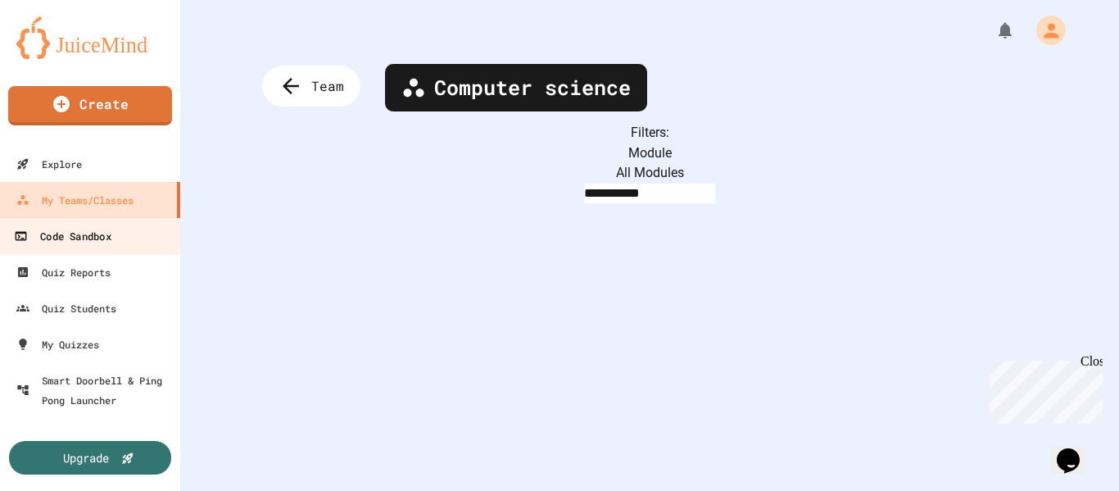
click at [42, 231] on div "Code Sandbox" at bounding box center [62, 236] width 97 height 20
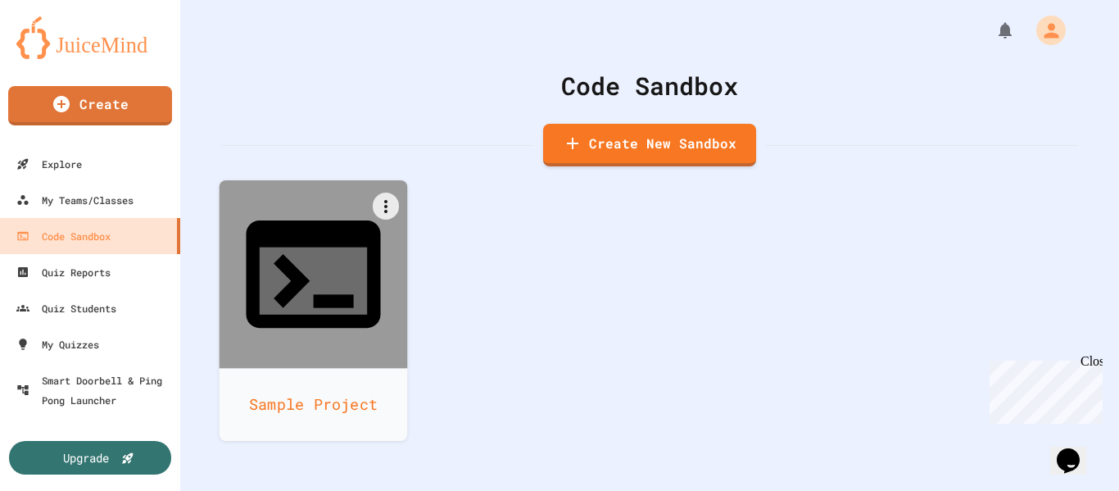
click at [325, 247] on icon at bounding box center [313, 280] width 107 height 67
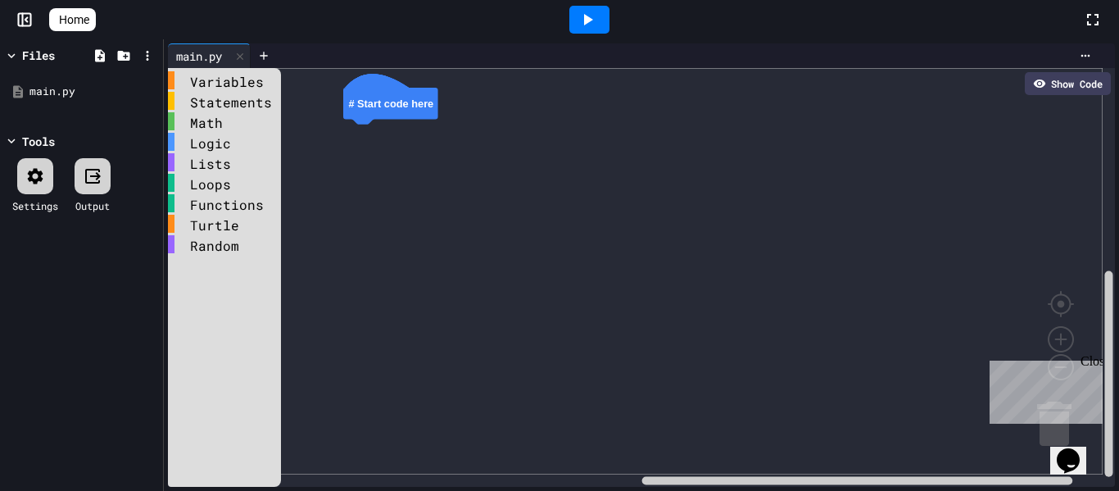
click at [591, 20] on icon at bounding box center [588, 20] width 20 height 20
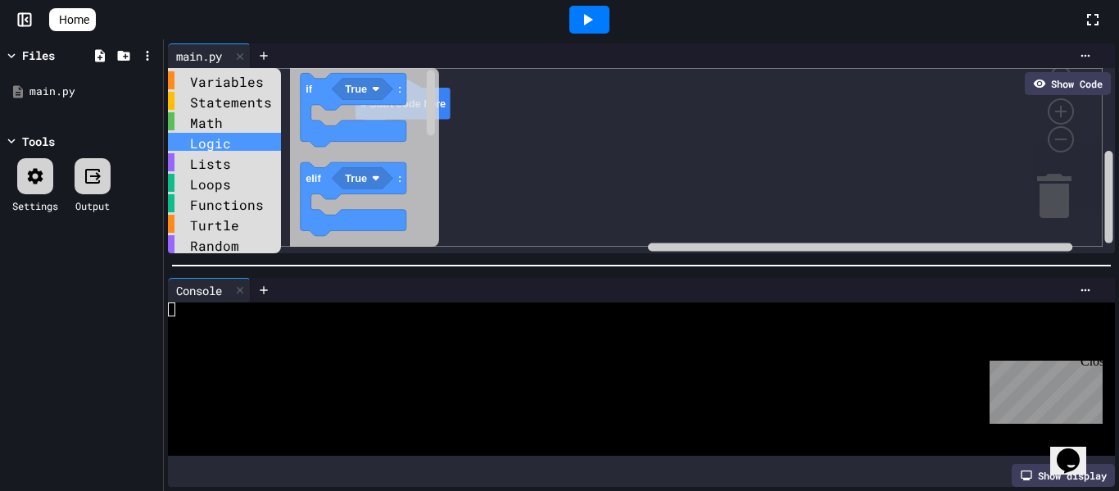
click at [205, 142] on div "Logic" at bounding box center [224, 142] width 113 height 18
click at [216, 122] on div "Math" at bounding box center [224, 121] width 113 height 18
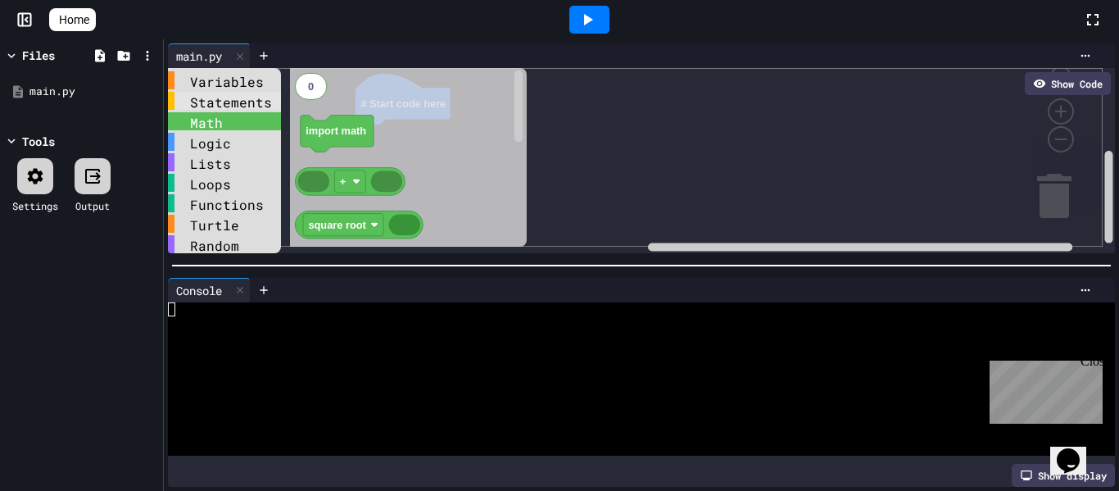
click at [219, 104] on div "Statements" at bounding box center [224, 101] width 113 height 18
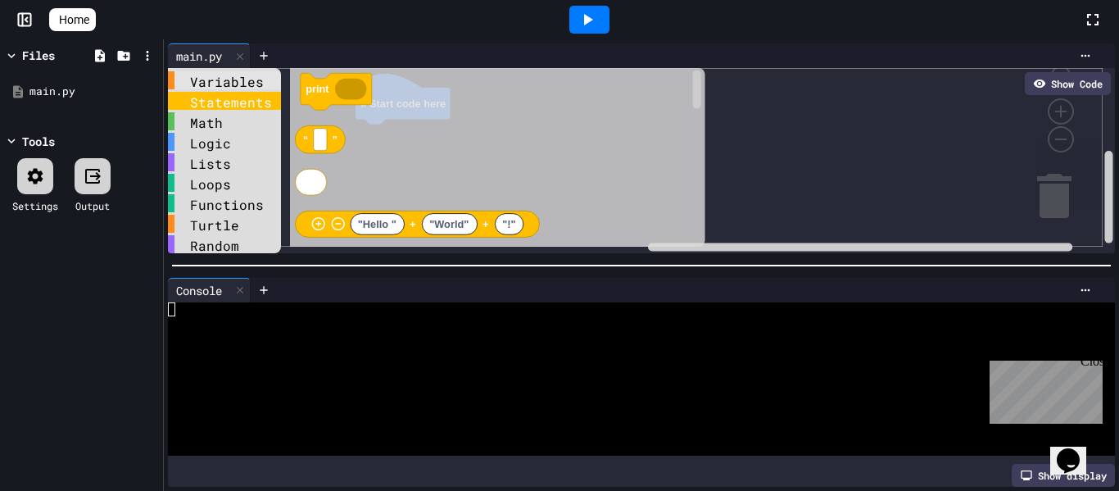
click at [233, 85] on div "Variables" at bounding box center [224, 80] width 113 height 18
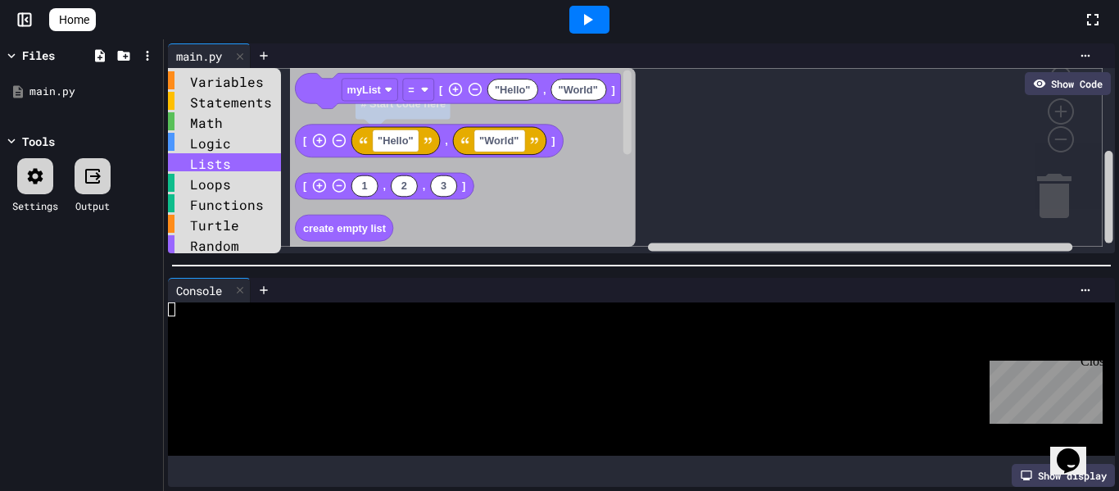
click at [216, 166] on div "Lists" at bounding box center [224, 162] width 113 height 18
click at [215, 185] on div "Loops" at bounding box center [224, 183] width 113 height 18
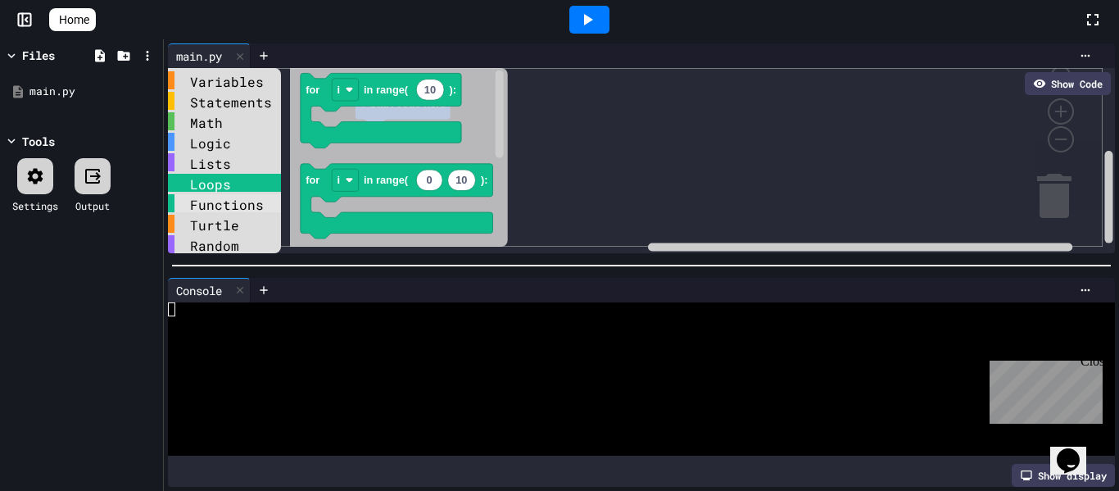
click at [211, 203] on div "Functions" at bounding box center [224, 203] width 113 height 18
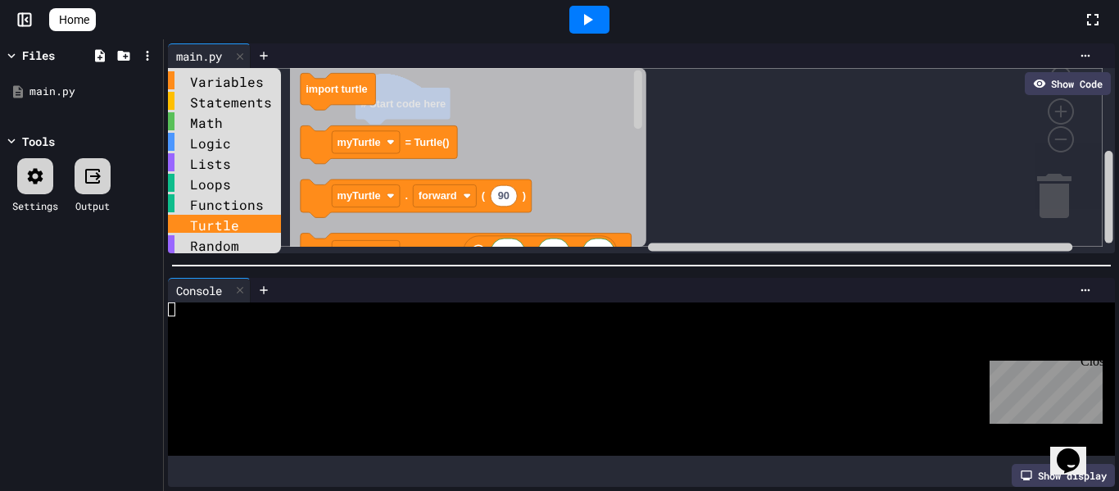
click at [214, 220] on div "Turtle" at bounding box center [224, 224] width 113 height 18
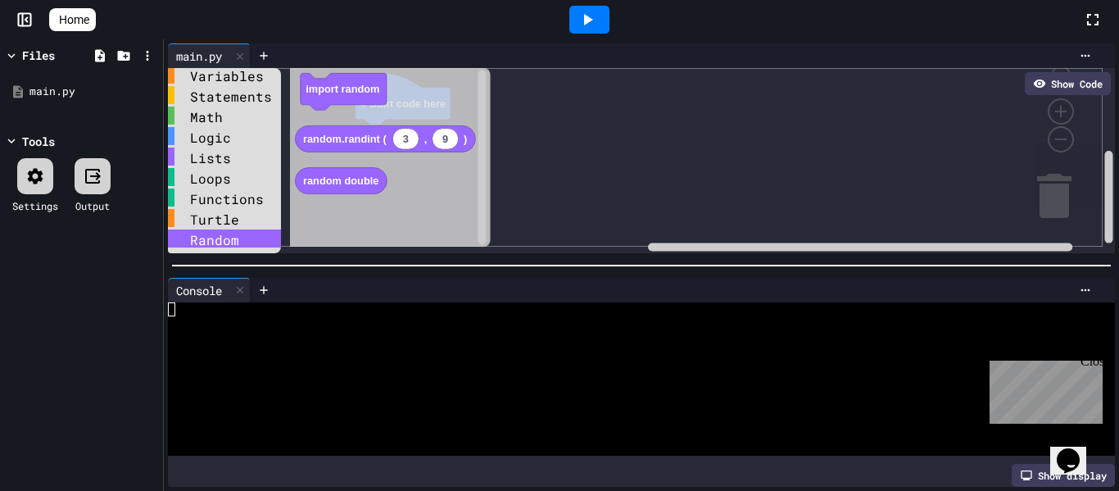
click at [220, 230] on div "Random" at bounding box center [224, 238] width 113 height 18
click at [219, 209] on div "Turtle" at bounding box center [224, 218] width 113 height 18
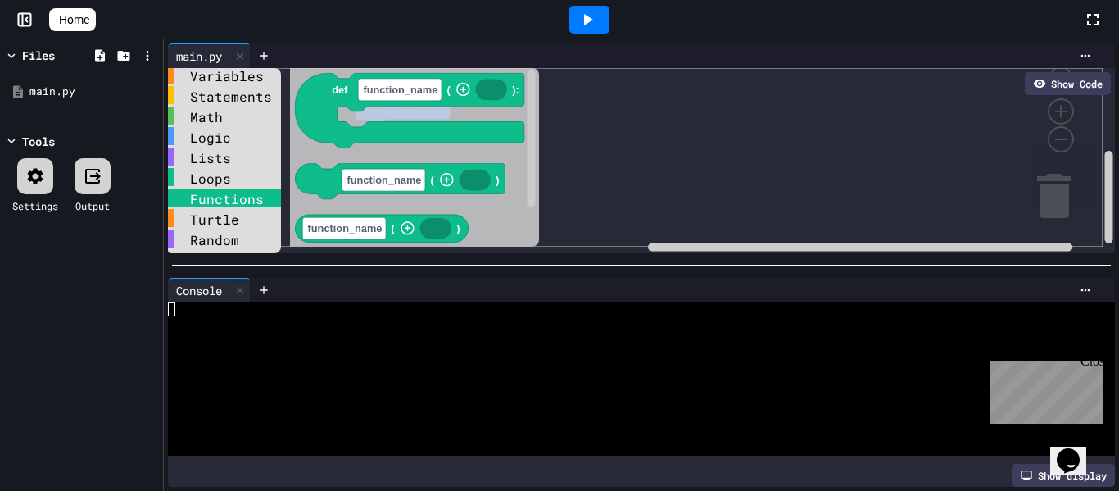
click at [215, 198] on div "Functions" at bounding box center [224, 197] width 113 height 18
click at [211, 176] on div "Loops" at bounding box center [224, 177] width 113 height 18
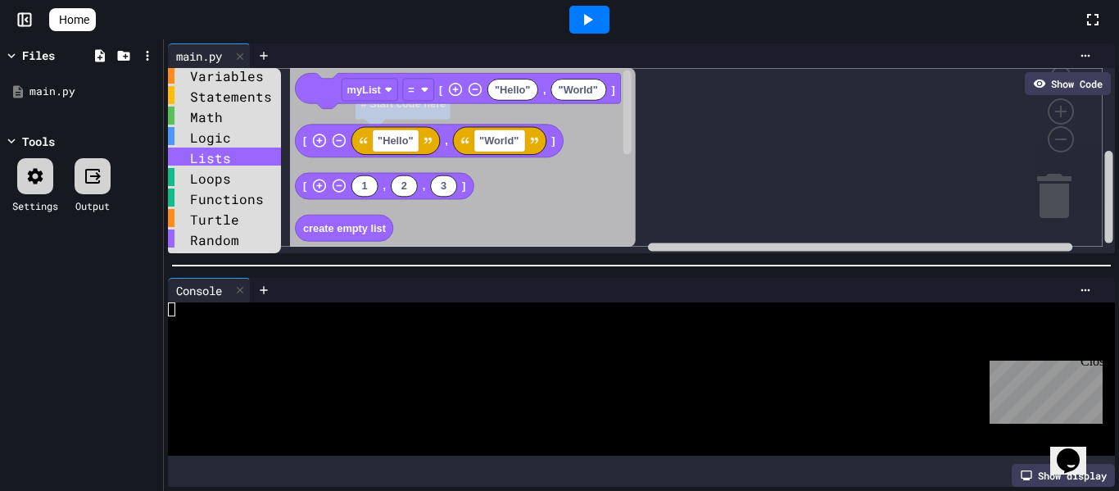
click at [213, 151] on div "Lists" at bounding box center [224, 156] width 113 height 18
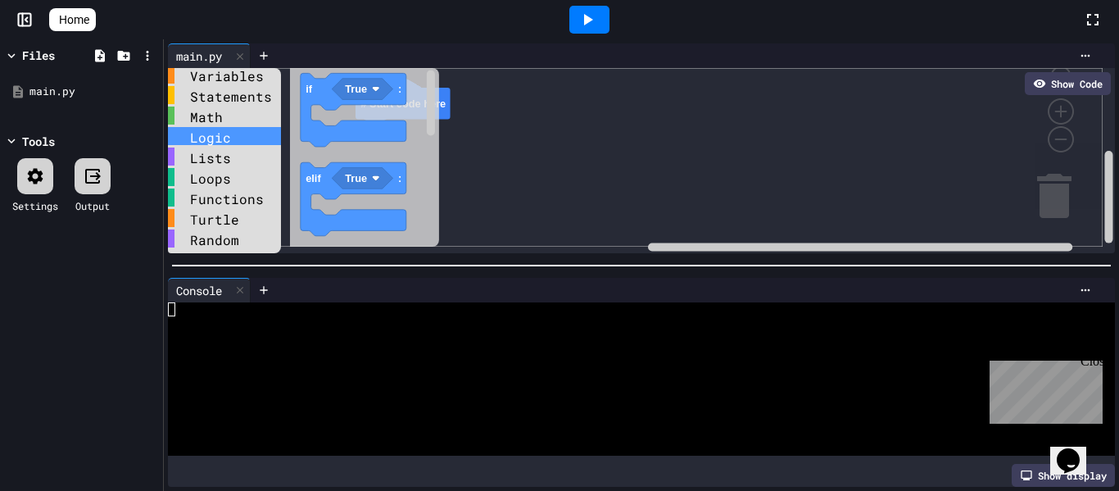
click at [213, 134] on div "Logic" at bounding box center [224, 136] width 113 height 18
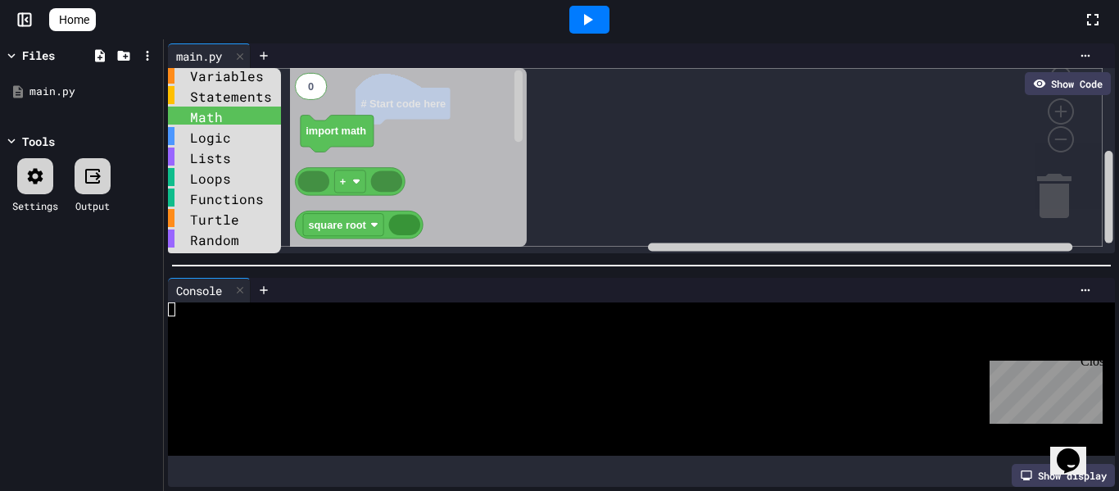
click at [216, 117] on div "Math" at bounding box center [224, 116] width 113 height 18
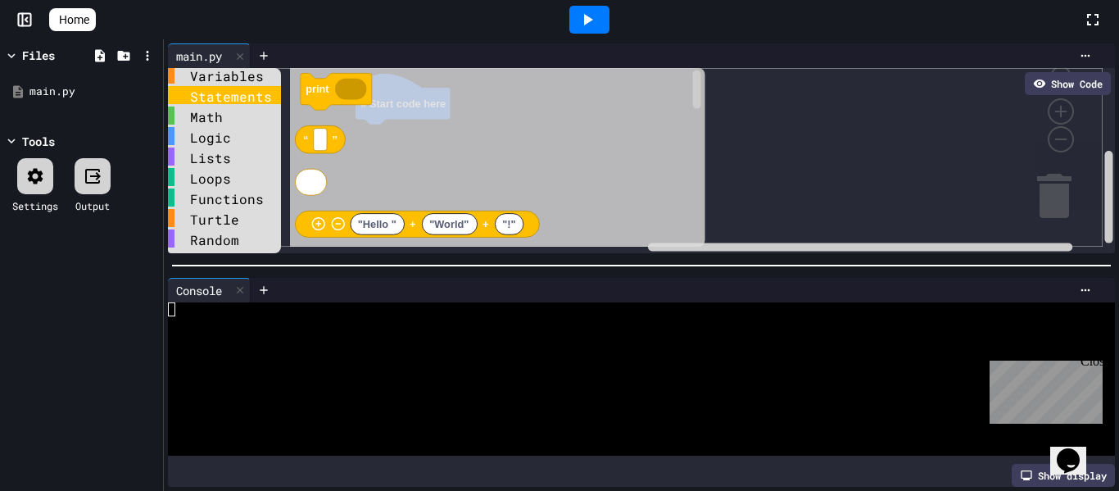
click at [209, 86] on div "Statements" at bounding box center [224, 95] width 113 height 18
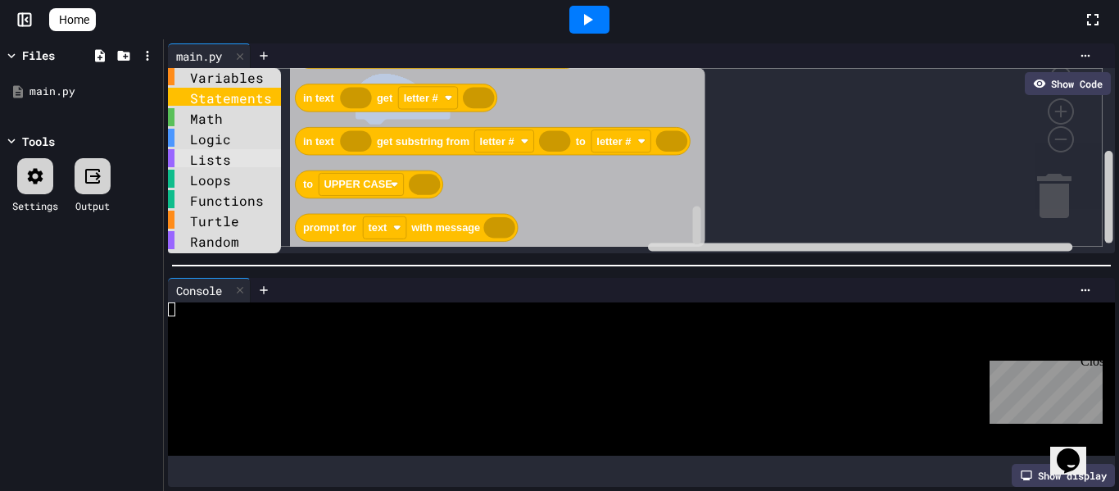
scroll to position [0, 0]
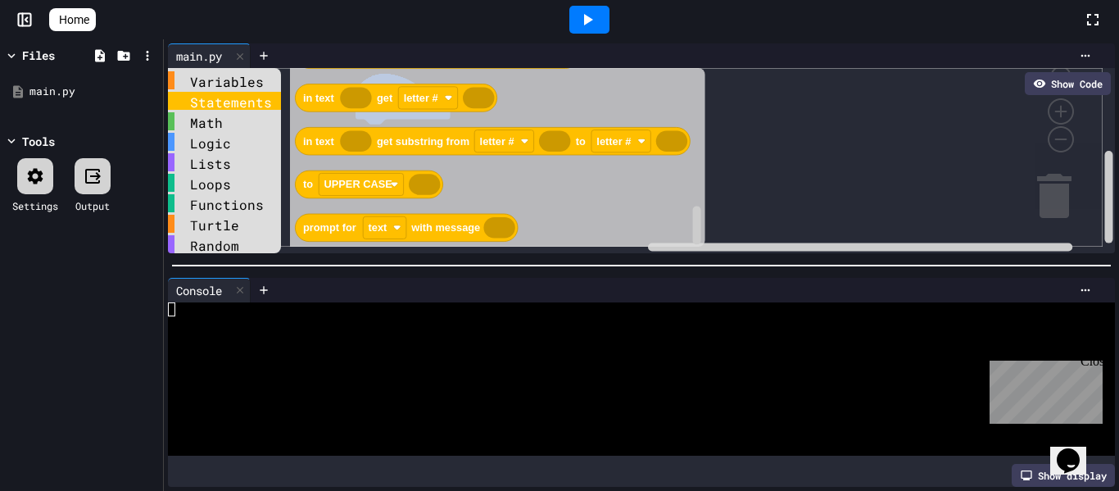
click at [215, 67] on div "main.py" at bounding box center [209, 55] width 83 height 25
click at [215, 75] on div "Variables" at bounding box center [224, 80] width 113 height 18
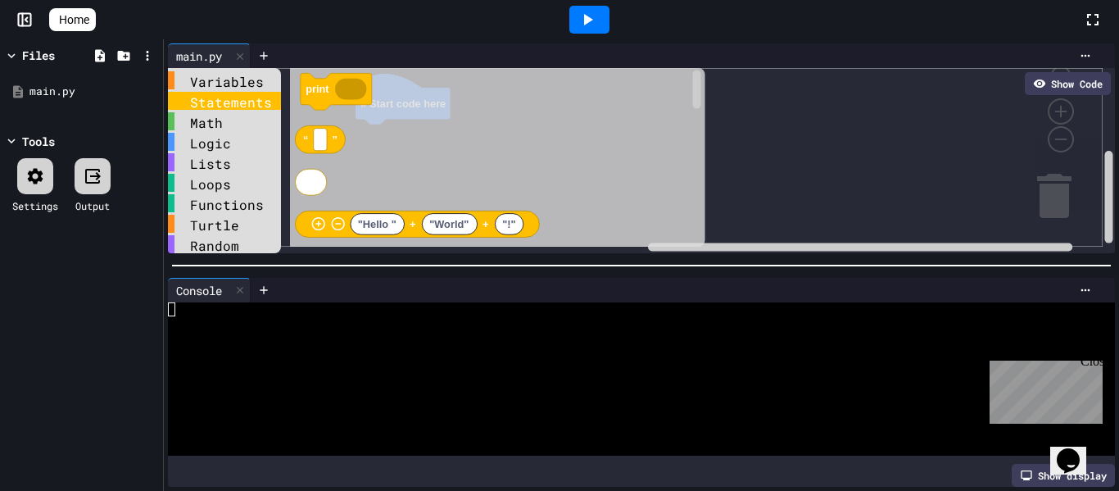
click at [223, 106] on div "Statements" at bounding box center [224, 101] width 113 height 18
click at [20, 176] on div at bounding box center [35, 176] width 36 height 36
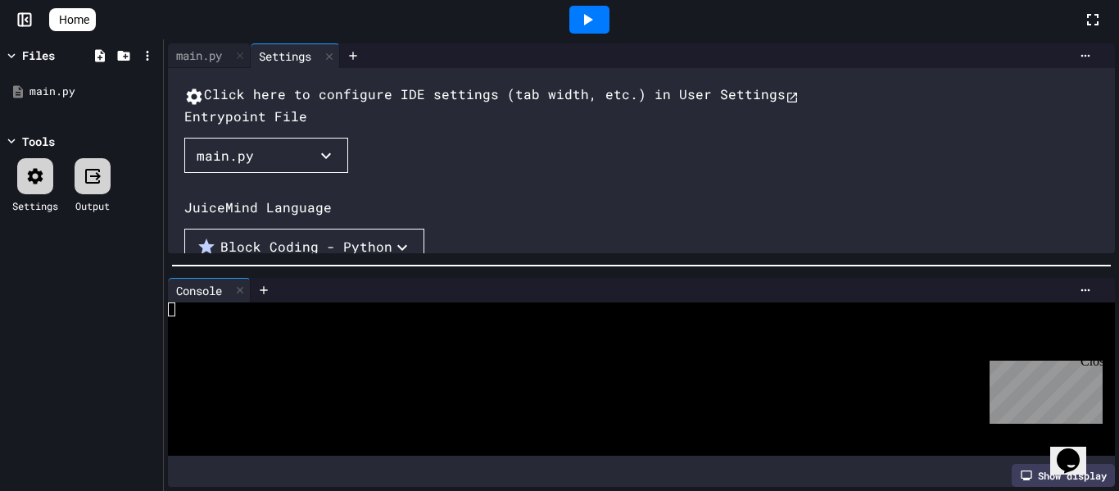
click at [91, 179] on icon at bounding box center [93, 176] width 20 height 20
click at [44, 175] on icon at bounding box center [35, 176] width 20 height 20
click at [44, 93] on div "main.py" at bounding box center [84, 92] width 110 height 16
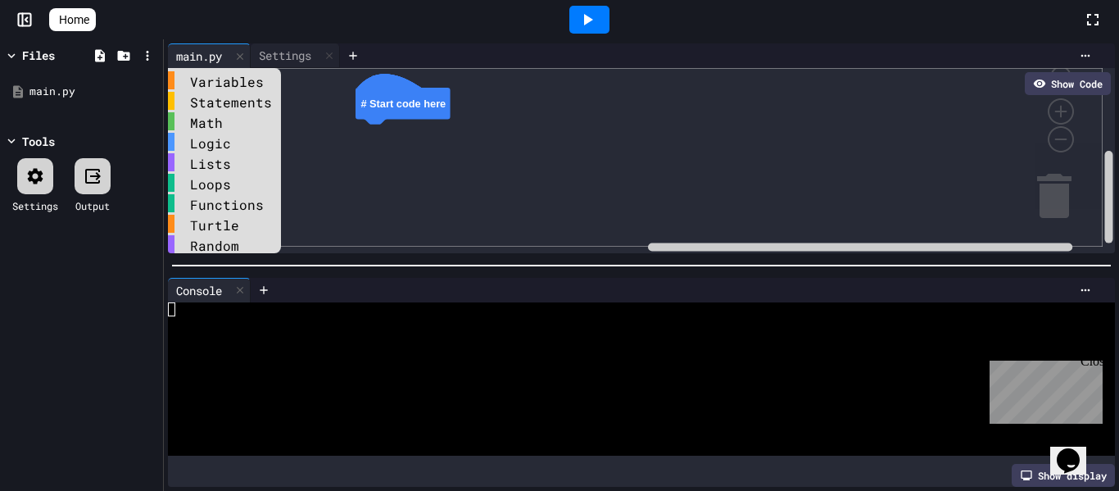
click at [30, 61] on div "Files" at bounding box center [38, 55] width 33 height 17
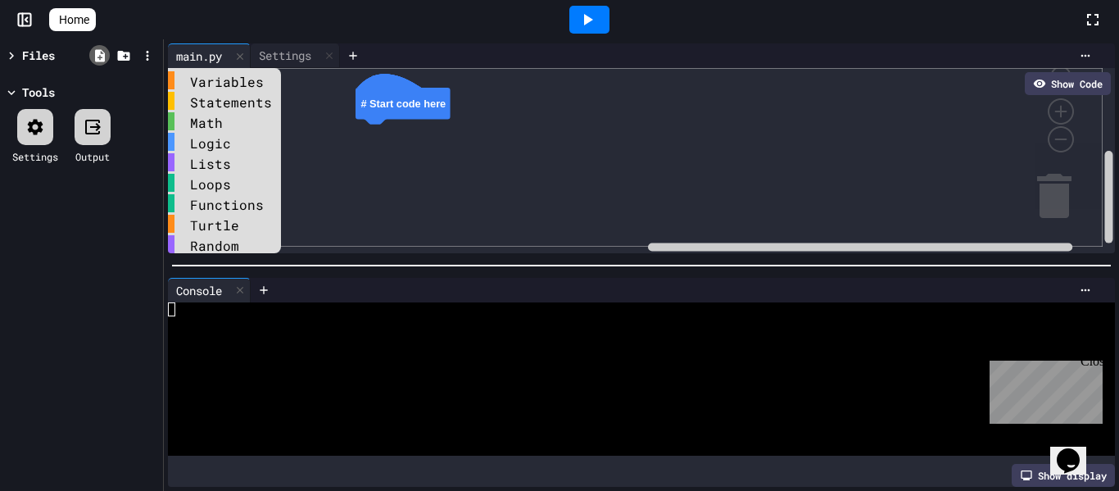
click at [99, 54] on icon at bounding box center [100, 55] width 10 height 12
click at [120, 55] on icon at bounding box center [123, 56] width 12 height 10
click at [1050, 79] on div "Show Code" at bounding box center [1068, 83] width 86 height 23
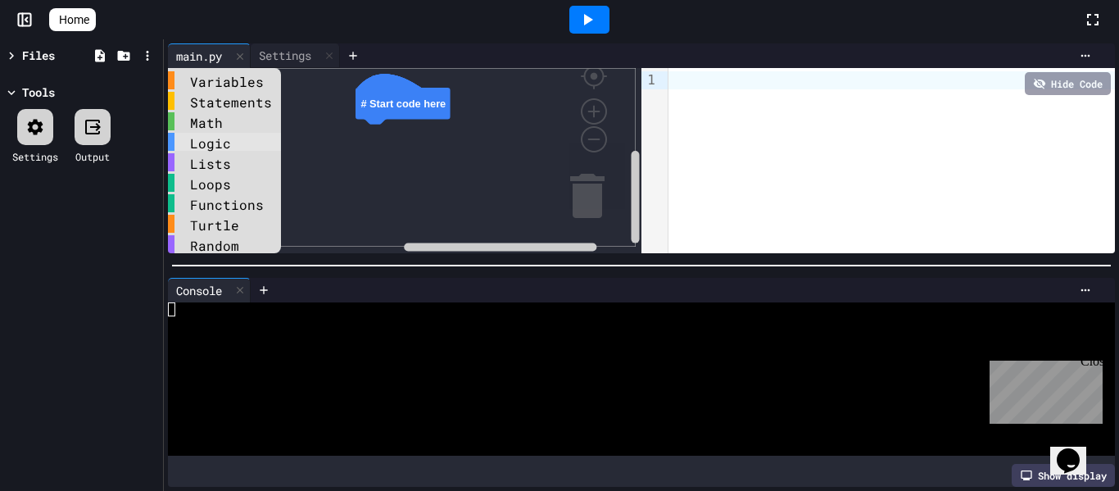
click at [204, 143] on div "Logic" at bounding box center [224, 142] width 113 height 18
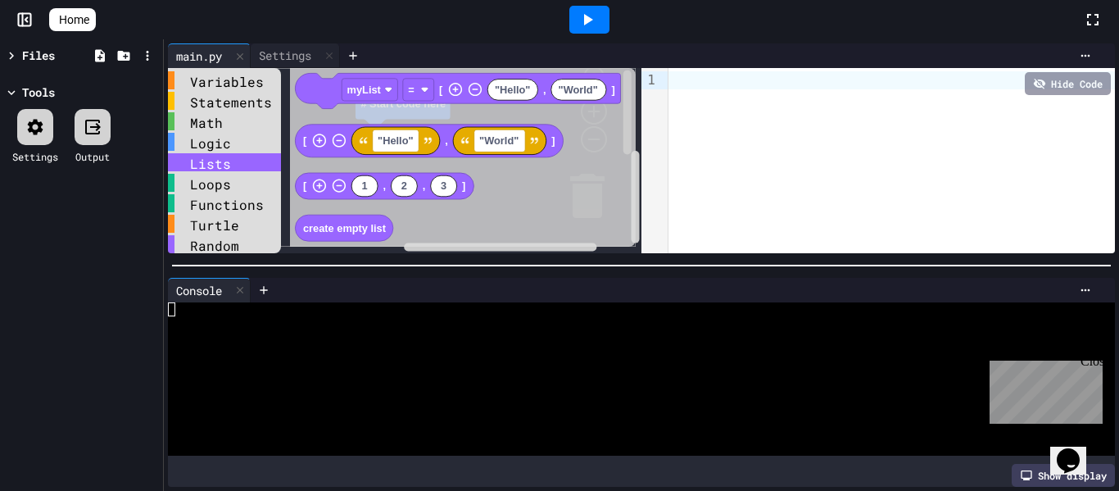
click at [206, 164] on div "Lists" at bounding box center [224, 162] width 113 height 18
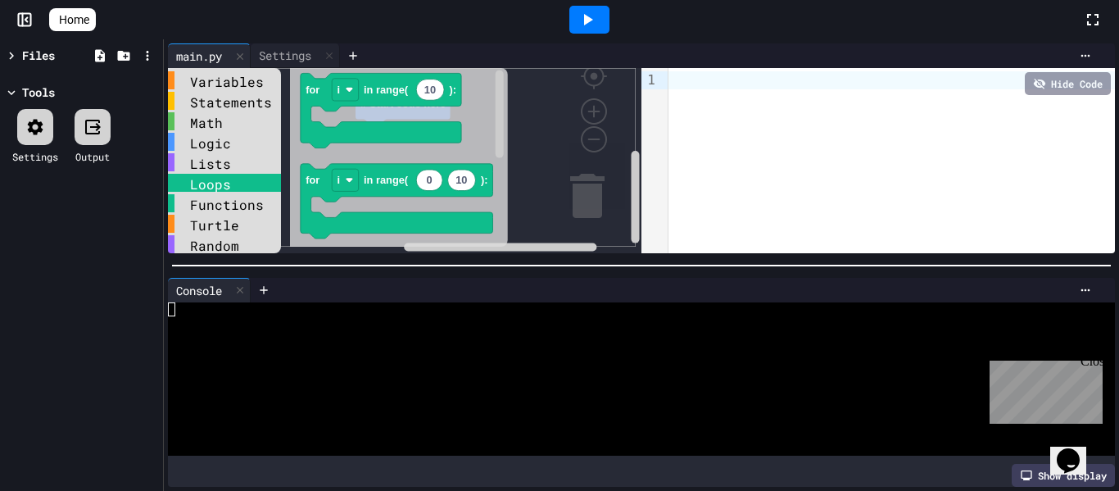
click at [212, 180] on div "Loops" at bounding box center [224, 183] width 113 height 18
click at [213, 200] on div "Functions" at bounding box center [224, 203] width 113 height 18
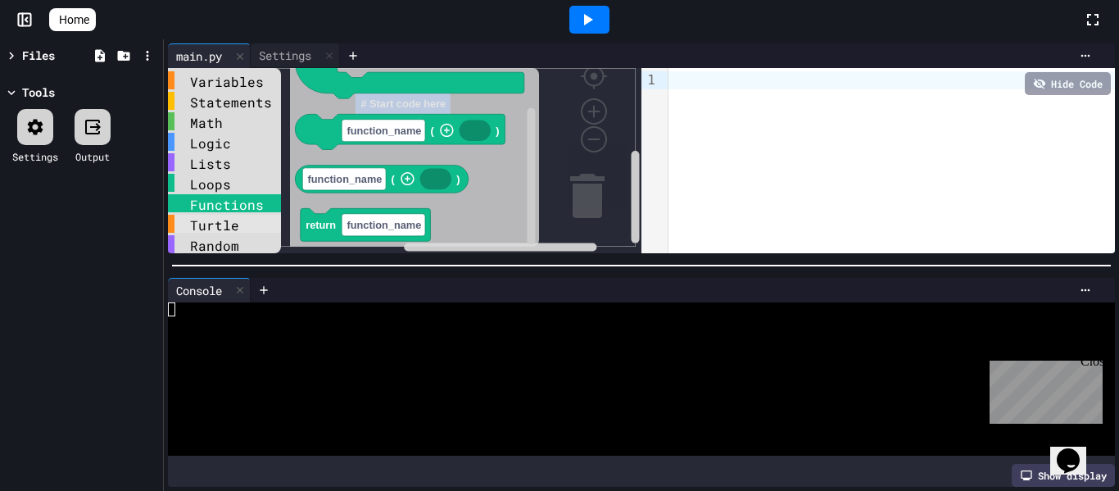
click at [209, 220] on div "Turtle" at bounding box center [224, 224] width 113 height 18
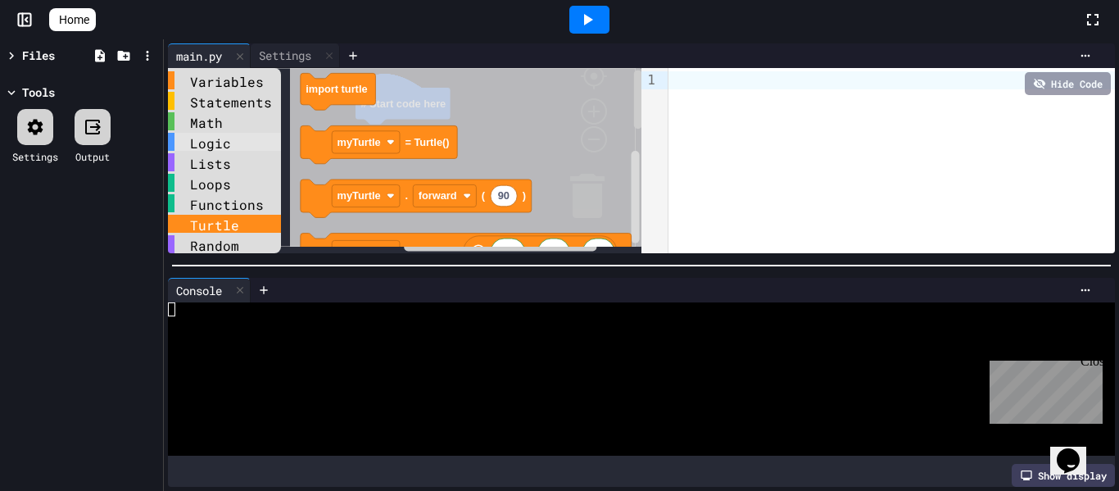
click at [220, 143] on div "Logic" at bounding box center [224, 142] width 113 height 18
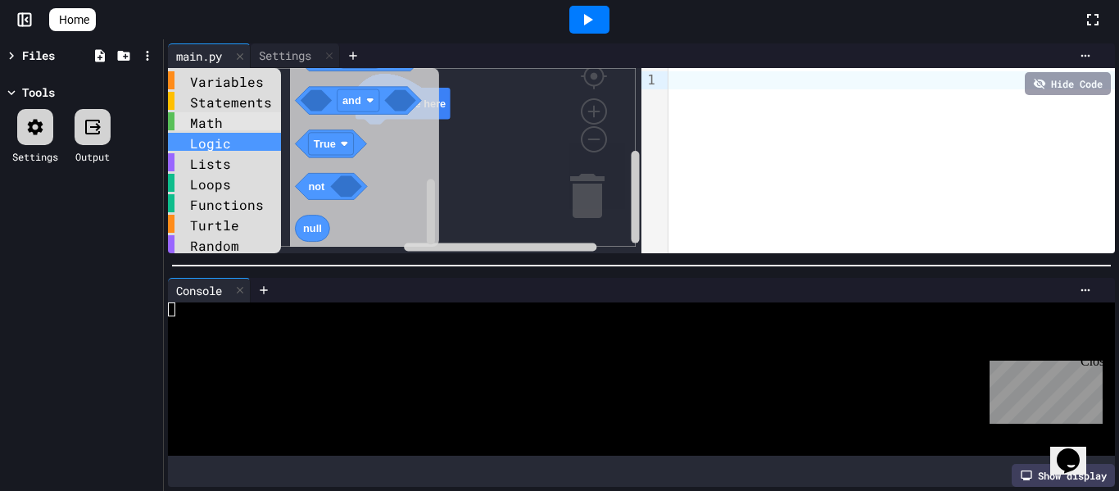
click at [235, 125] on div "Math" at bounding box center [224, 121] width 113 height 18
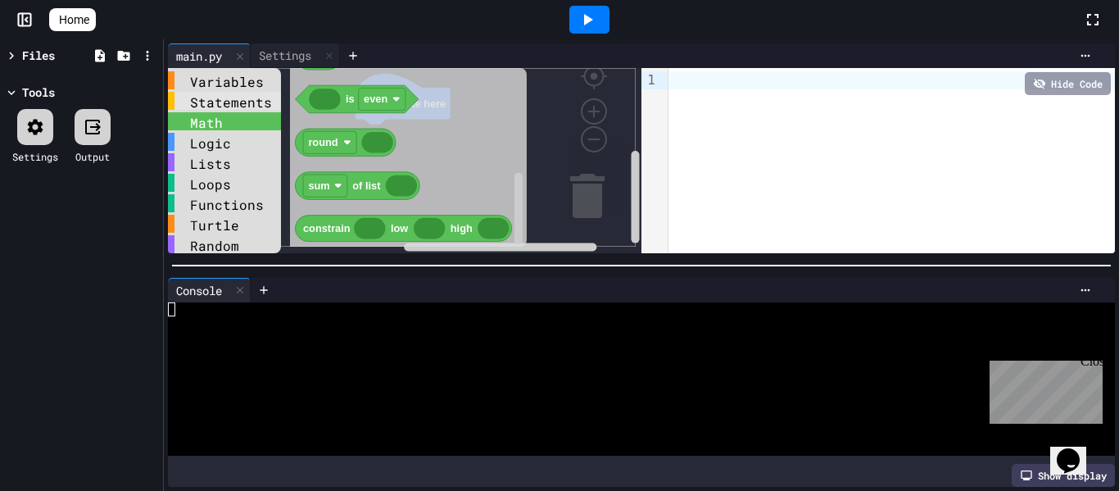
click at [243, 106] on div "Statements" at bounding box center [224, 101] width 113 height 18
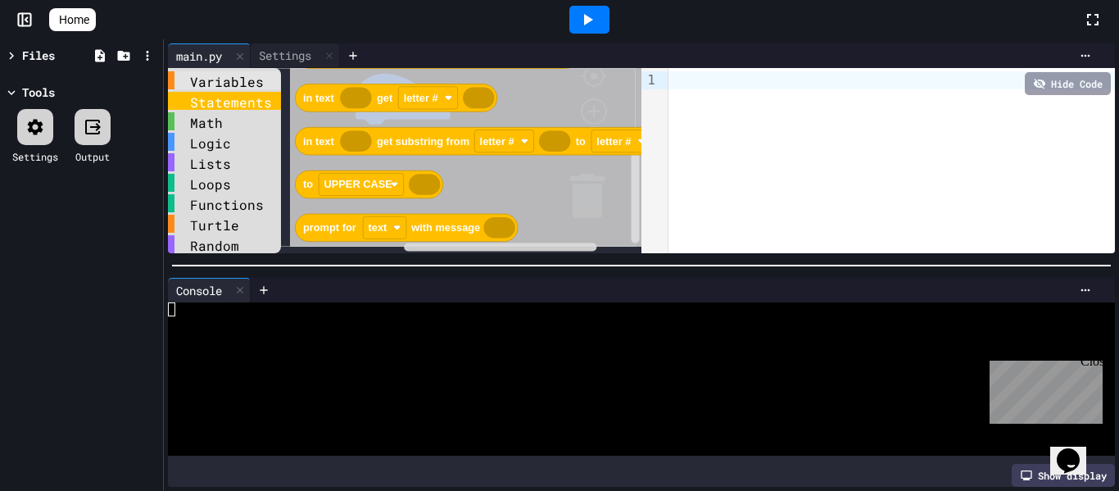
click at [224, 73] on div "Variables" at bounding box center [224, 80] width 113 height 18
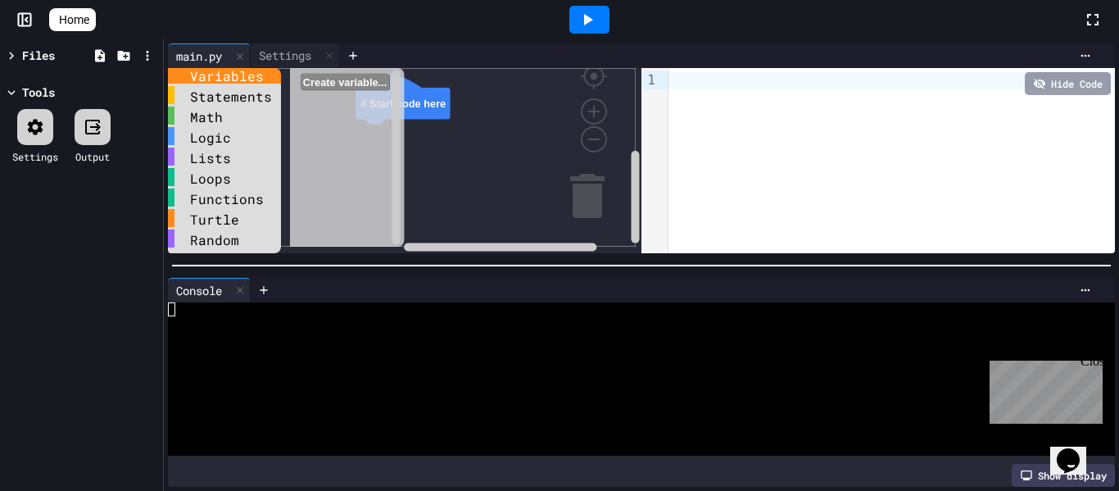
scroll to position [12, 0]
click at [216, 140] on div "Logic" at bounding box center [224, 137] width 113 height 20
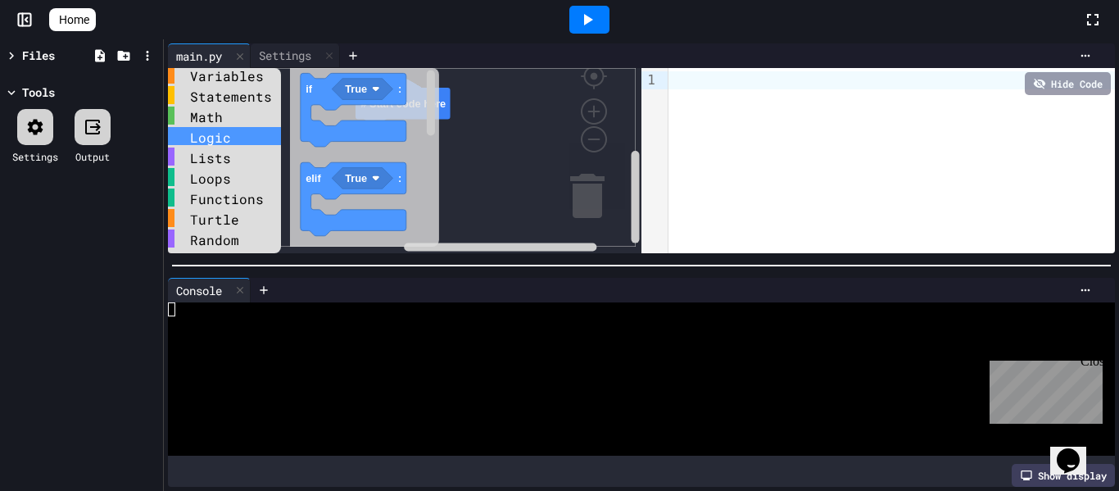
click at [218, 132] on div "Logic" at bounding box center [224, 136] width 113 height 18
click at [56, 20] on icon at bounding box center [56, 20] width 0 height 0
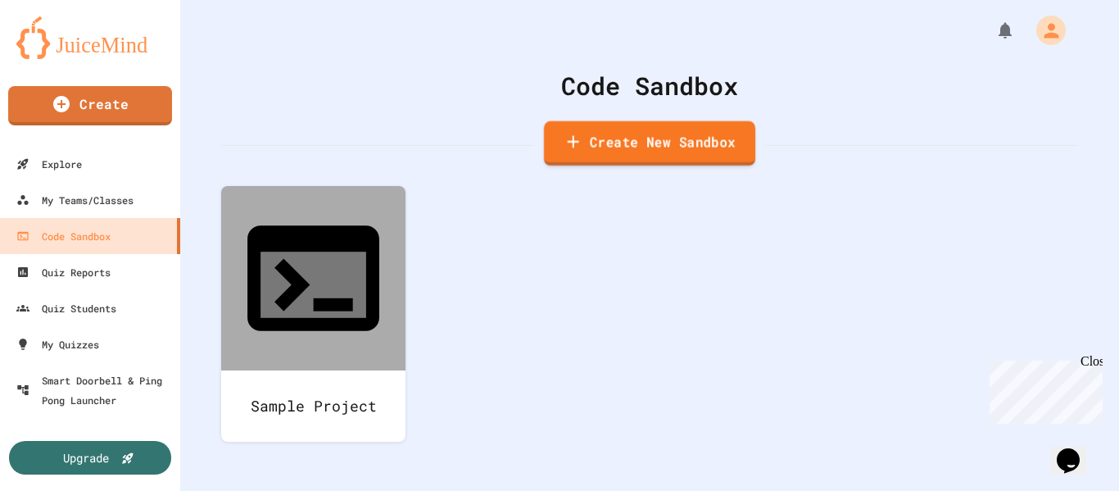
click at [637, 150] on link "Create New Sandbox" at bounding box center [649, 143] width 211 height 45
